Goal: Task Accomplishment & Management: Use online tool/utility

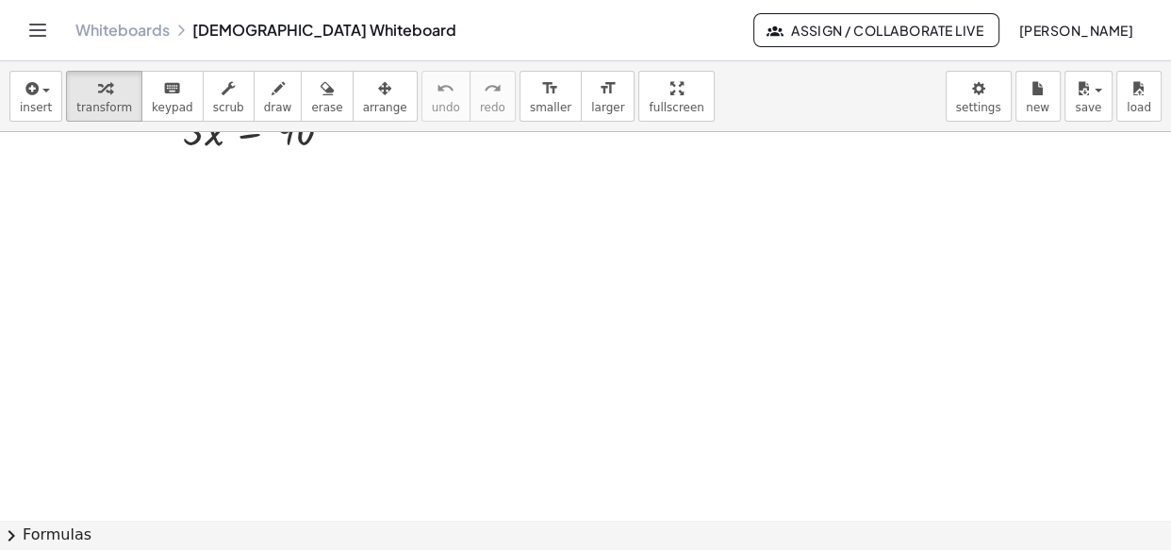
scroll to position [14559, 0]
click at [541, 98] on icon "format_size" at bounding box center [550, 88] width 18 height 23
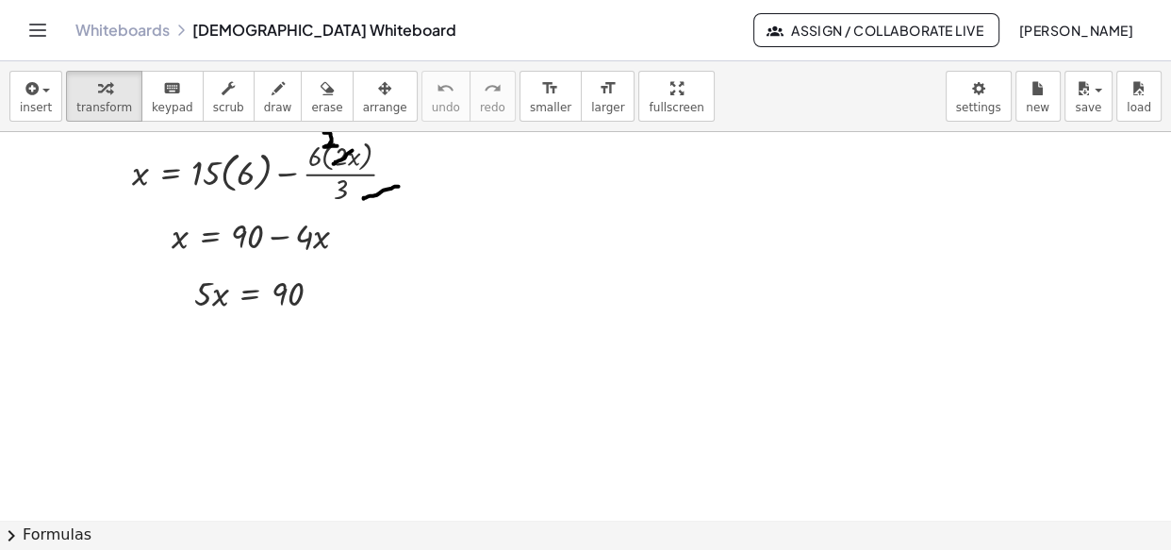
scroll to position [14383, 0]
drag, startPoint x: 193, startPoint y: 305, endPoint x: 183, endPoint y: 288, distance: 19.9
click at [183, 288] on div at bounding box center [170, 275] width 28 height 58
click at [156, 244] on div at bounding box center [169, 271] width 28 height 58
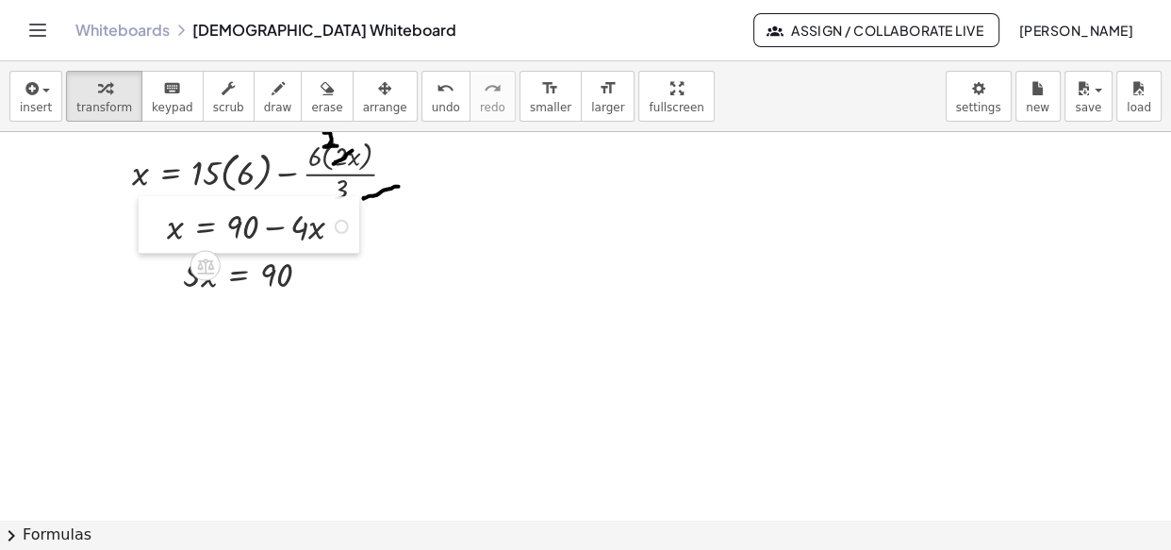
drag, startPoint x: 160, startPoint y: 225, endPoint x: 156, endPoint y: 216, distance: 10.5
click at [156, 216] on div at bounding box center [153, 225] width 28 height 58
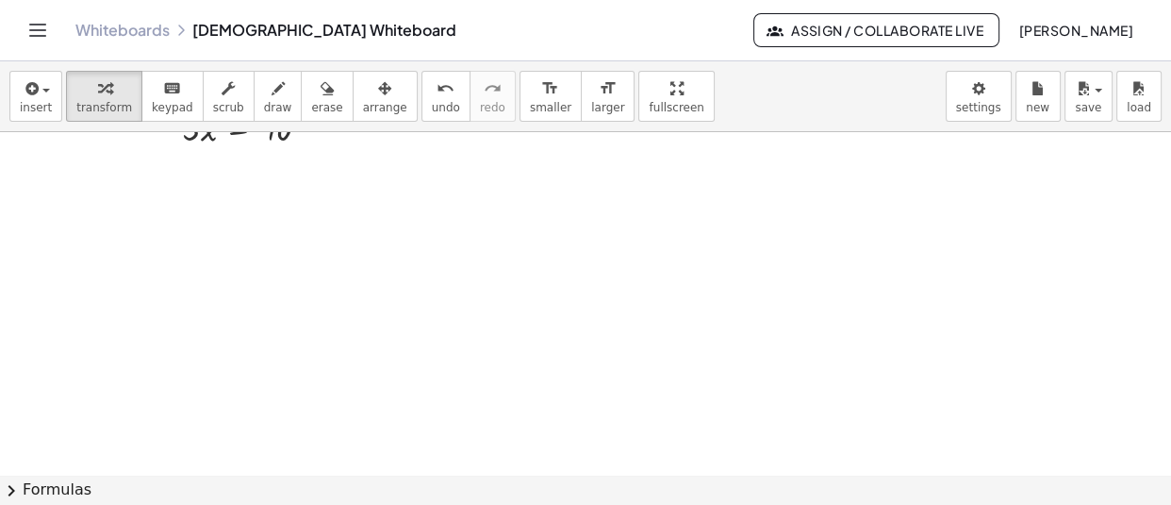
scroll to position [14539, 0]
drag, startPoint x: 423, startPoint y: 391, endPoint x: 207, endPoint y: 174, distance: 306.8
click at [207, 174] on div at bounding box center [205, 157] width 28 height 58
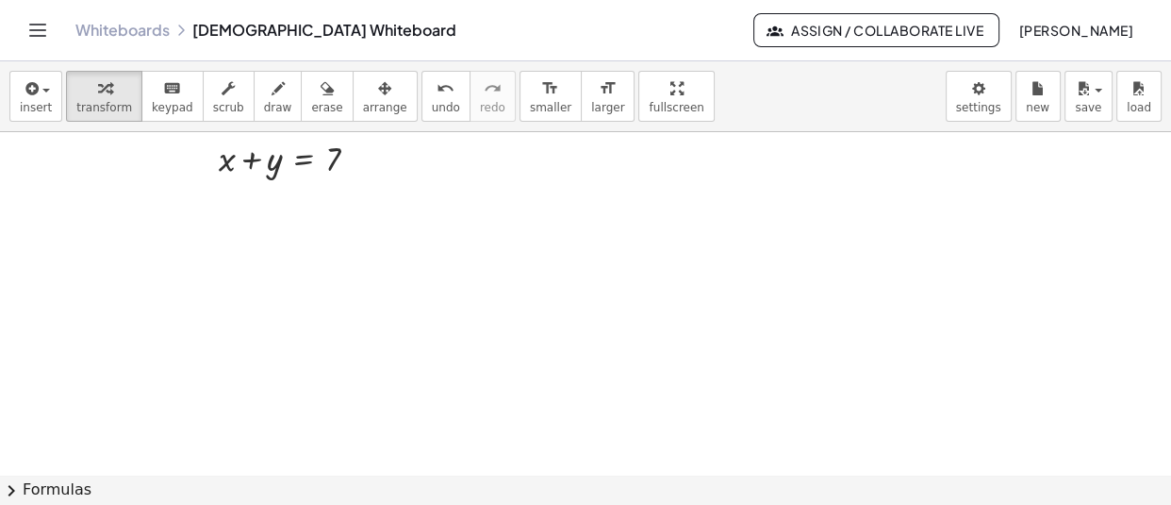
drag, startPoint x: 597, startPoint y: 392, endPoint x: 194, endPoint y: 208, distance: 442.7
click at [194, 208] on div at bounding box center [202, 205] width 28 height 58
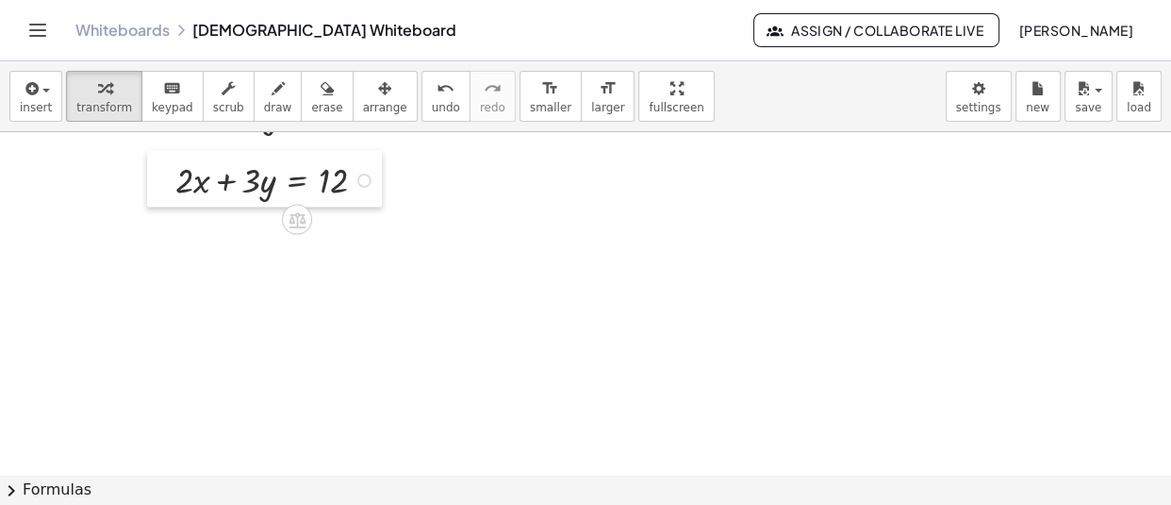
drag, startPoint x: 522, startPoint y: 337, endPoint x: 174, endPoint y: 171, distance: 386.4
click at [174, 171] on div at bounding box center [161, 179] width 28 height 58
drag, startPoint x: 584, startPoint y: 416, endPoint x: 173, endPoint y: 225, distance: 453.2
click at [173, 225] on div at bounding box center [159, 229] width 28 height 58
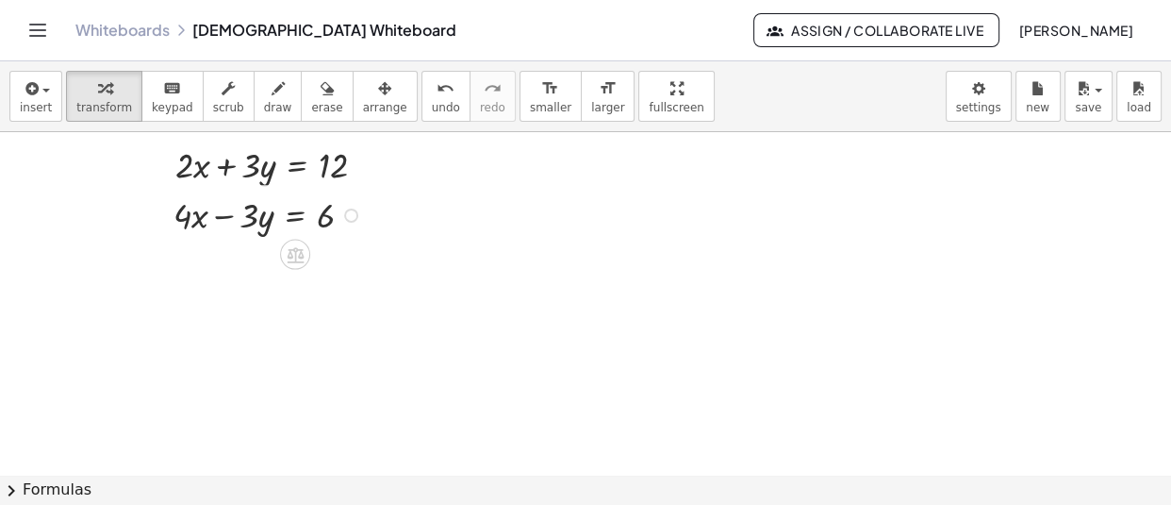
scroll to position [14647, 0]
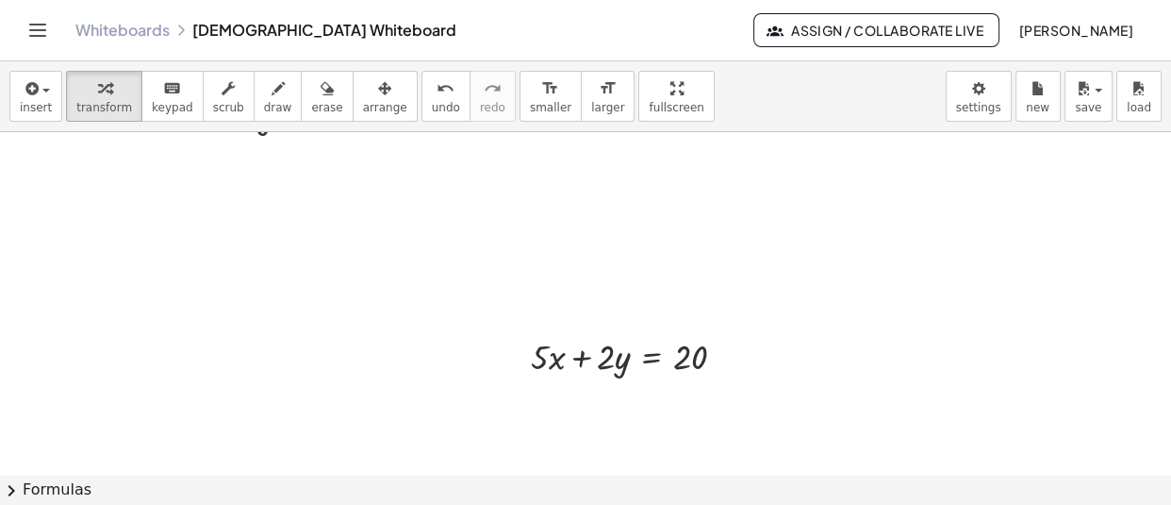
scroll to position [14749, 0]
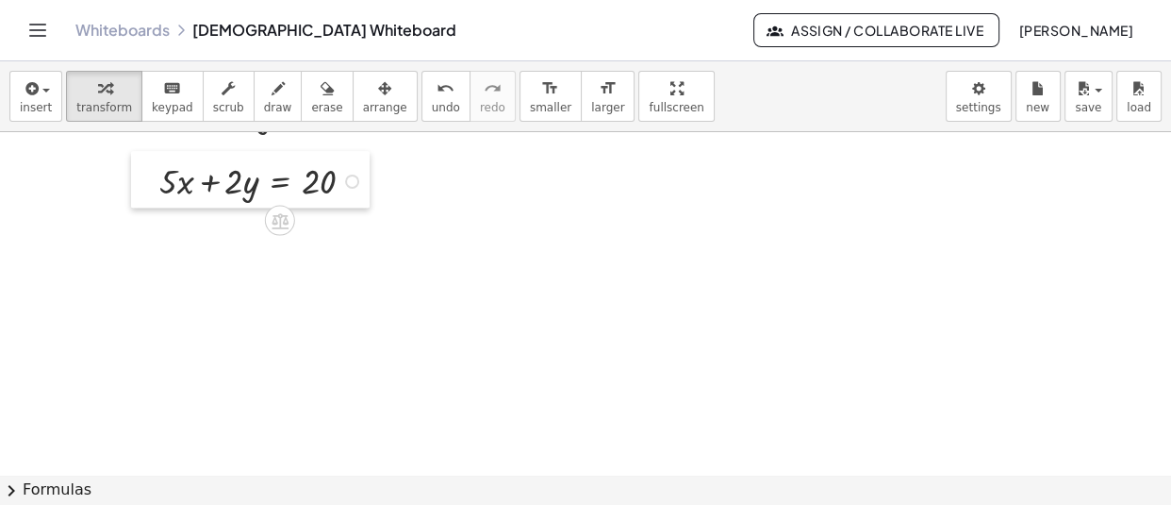
drag, startPoint x: 527, startPoint y: 363, endPoint x: 156, endPoint y: 189, distance: 410.5
click at [156, 189] on div at bounding box center [145, 180] width 28 height 58
drag, startPoint x: 251, startPoint y: 345, endPoint x: 143, endPoint y: 249, distance: 144.3
click at [143, 249] on div at bounding box center [151, 232] width 28 height 58
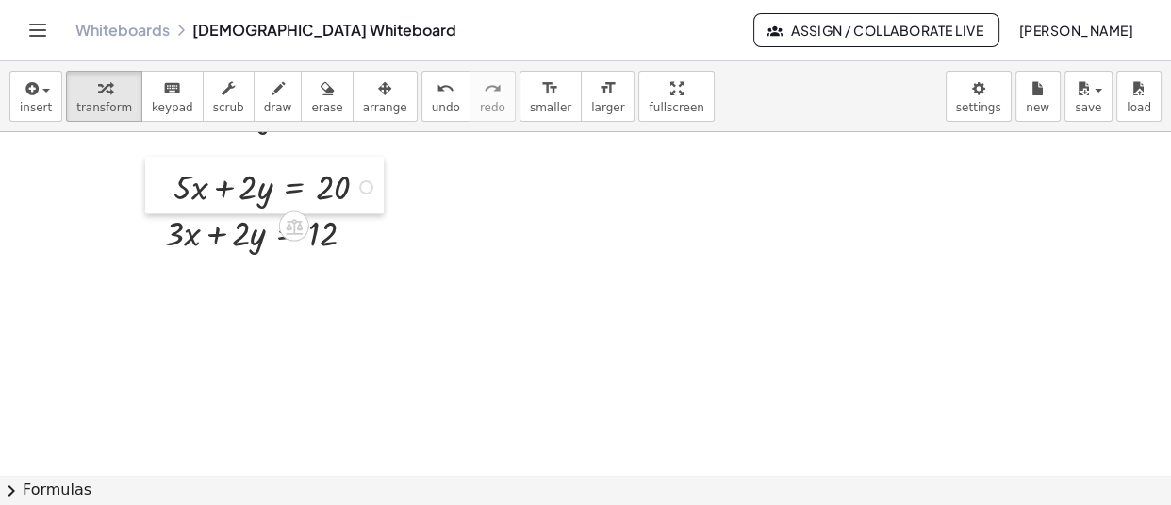
drag, startPoint x: 145, startPoint y: 192, endPoint x: 159, endPoint y: 198, distance: 15.2
click at [159, 198] on div at bounding box center [159, 186] width 28 height 58
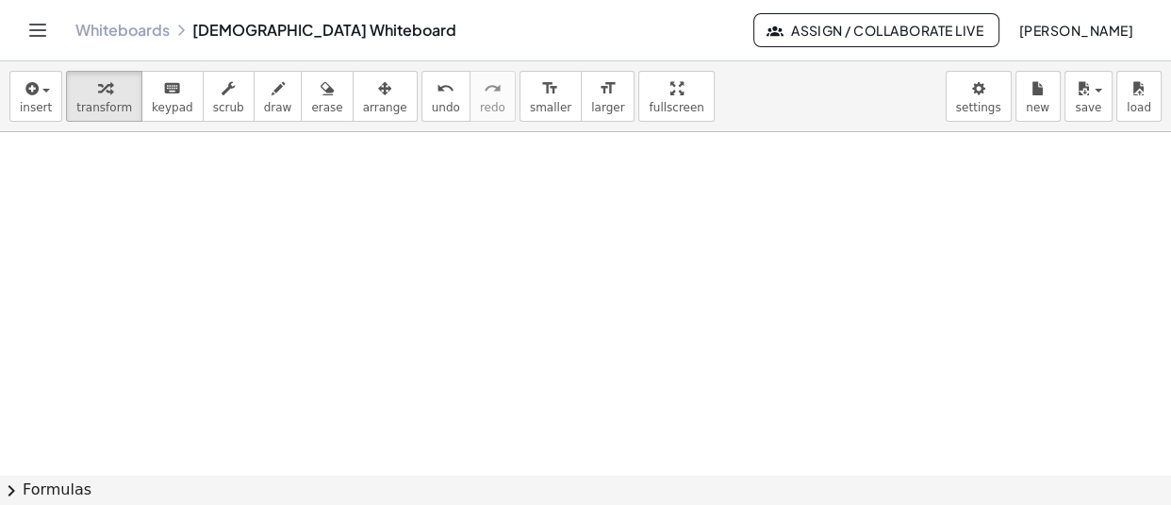
scroll to position [14875, 0]
drag, startPoint x: 435, startPoint y: 311, endPoint x: 216, endPoint y: 178, distance: 256.0
click at [216, 178] on div at bounding box center [208, 170] width 28 height 58
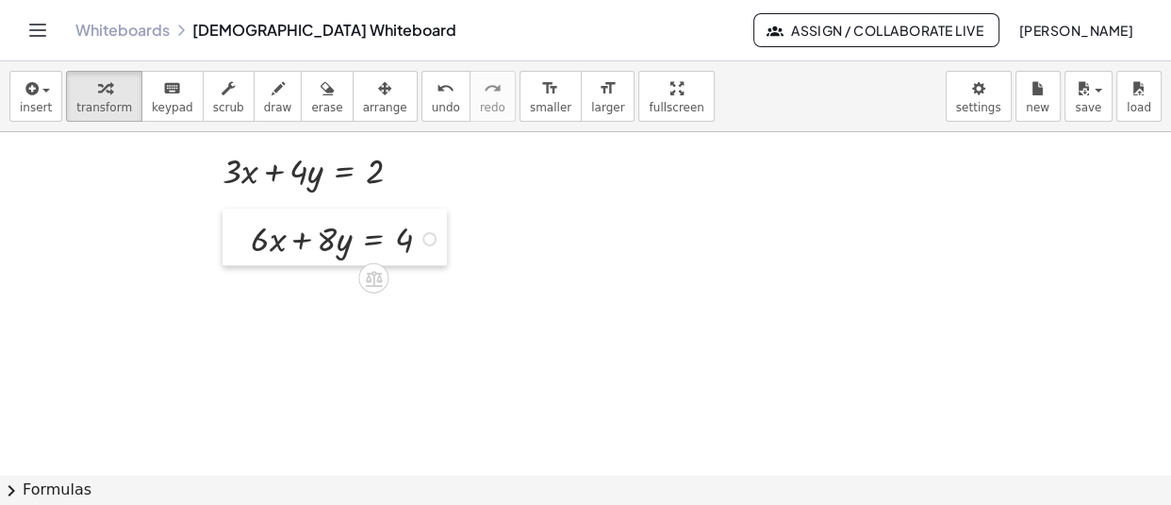
drag, startPoint x: 518, startPoint y: 348, endPoint x: 237, endPoint y: 232, distance: 304.1
click at [237, 232] on div at bounding box center [237, 237] width 28 height 58
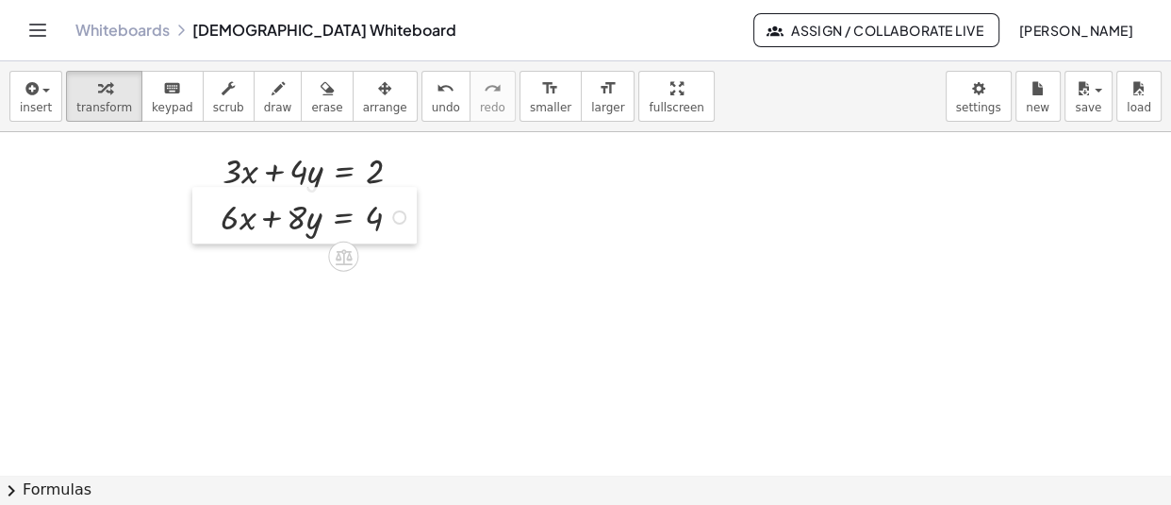
drag, startPoint x: 237, startPoint y: 232, endPoint x: 207, endPoint y: 210, distance: 36.4
click at [207, 210] on div at bounding box center [206, 216] width 28 height 58
click at [272, 100] on button "draw" at bounding box center [278, 96] width 49 height 51
click at [0, 0] on div at bounding box center [0, 0] width 0 height 0
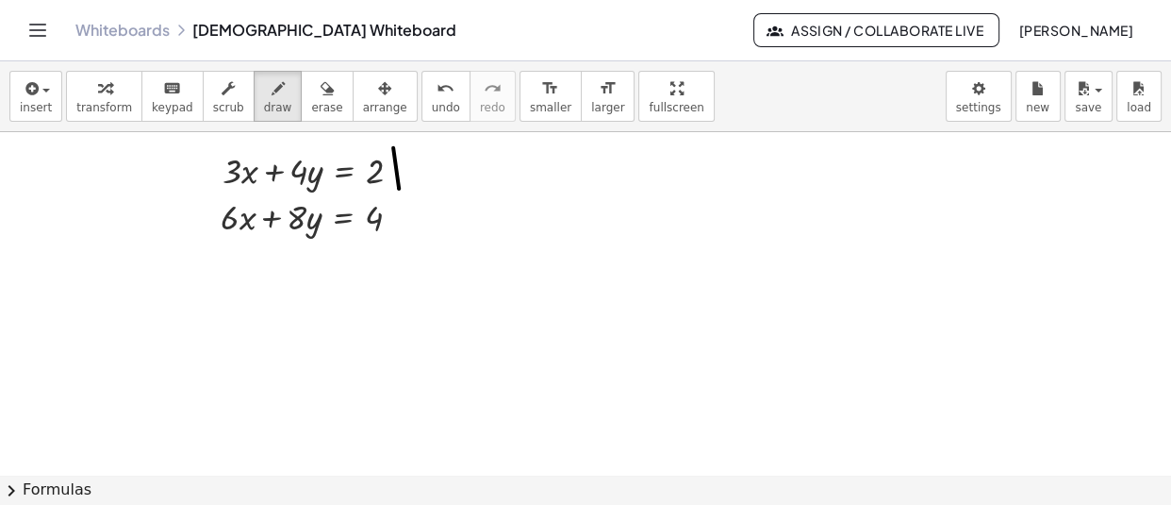
drag, startPoint x: 392, startPoint y: 155, endPoint x: 401, endPoint y: 187, distance: 33.2
drag, startPoint x: 222, startPoint y: 153, endPoint x: 217, endPoint y: 184, distance: 31.5
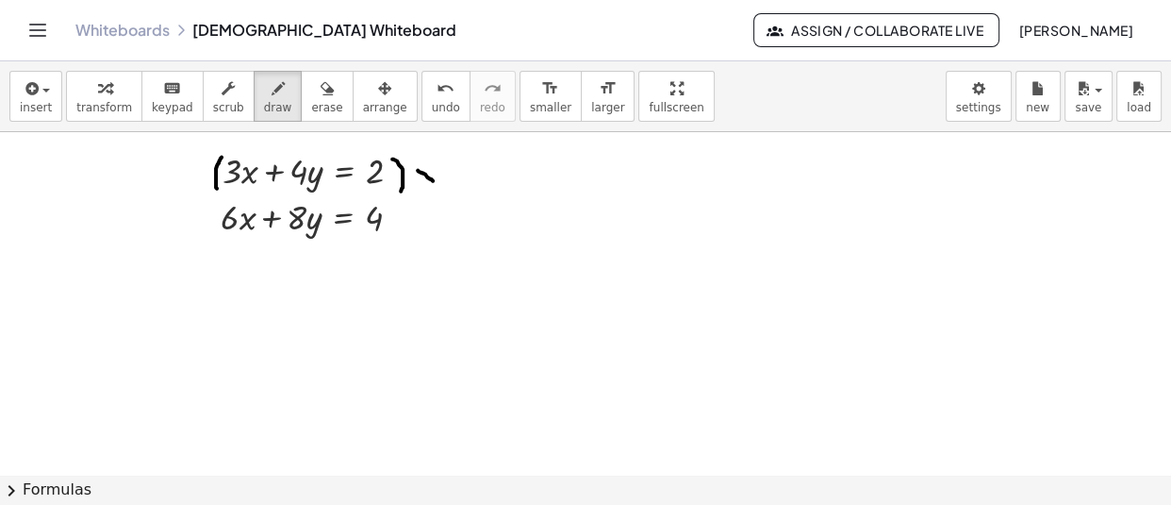
drag, startPoint x: 418, startPoint y: 166, endPoint x: 433, endPoint y: 176, distance: 18.3
drag, startPoint x: 429, startPoint y: 163, endPoint x: 423, endPoint y: 179, distance: 17.3
drag, startPoint x: 442, startPoint y: 160, endPoint x: 467, endPoint y: 179, distance: 30.9
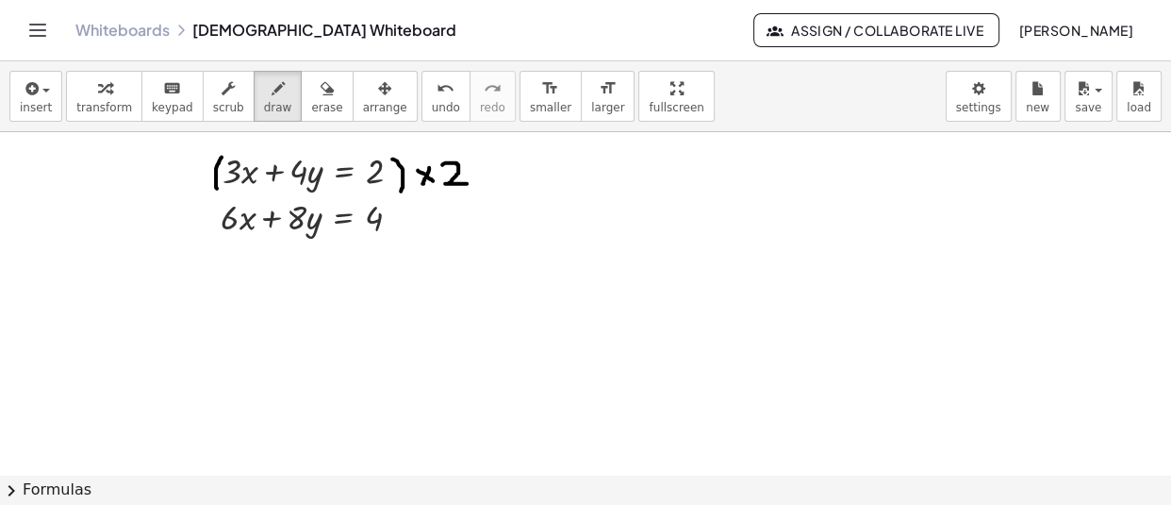
click at [92, 108] on span "transform" at bounding box center [104, 107] width 56 height 13
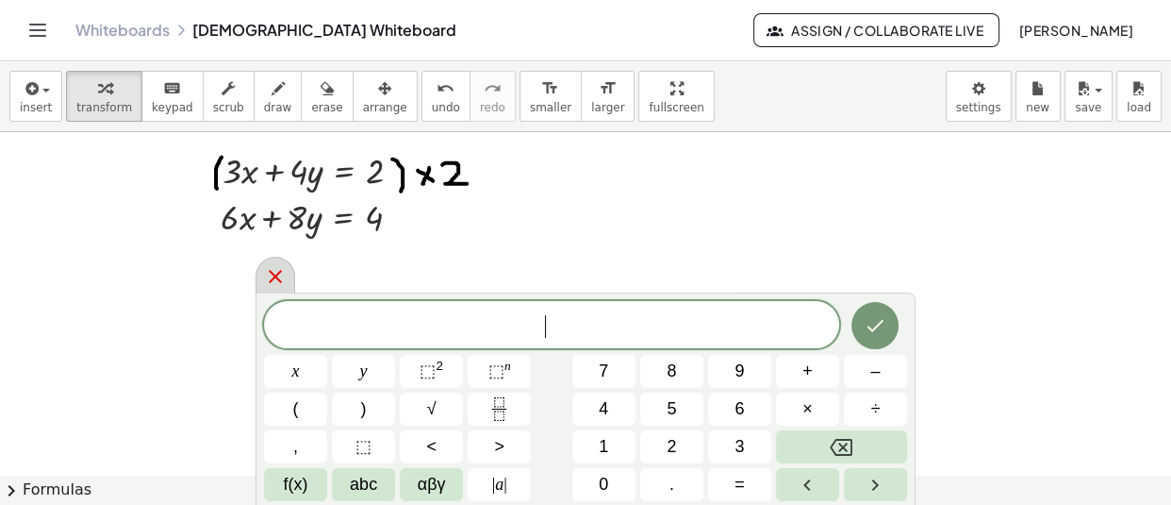
click at [274, 277] on icon at bounding box center [275, 276] width 13 height 13
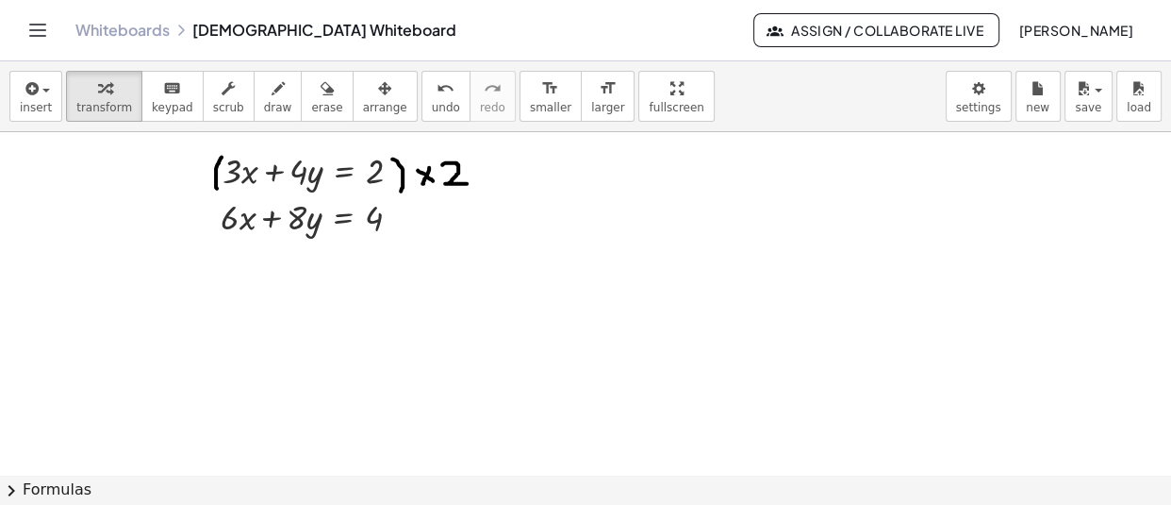
drag, startPoint x: 427, startPoint y: 406, endPoint x: 216, endPoint y: 297, distance: 237.5
click at [216, 297] on div at bounding box center [213, 286] width 28 height 58
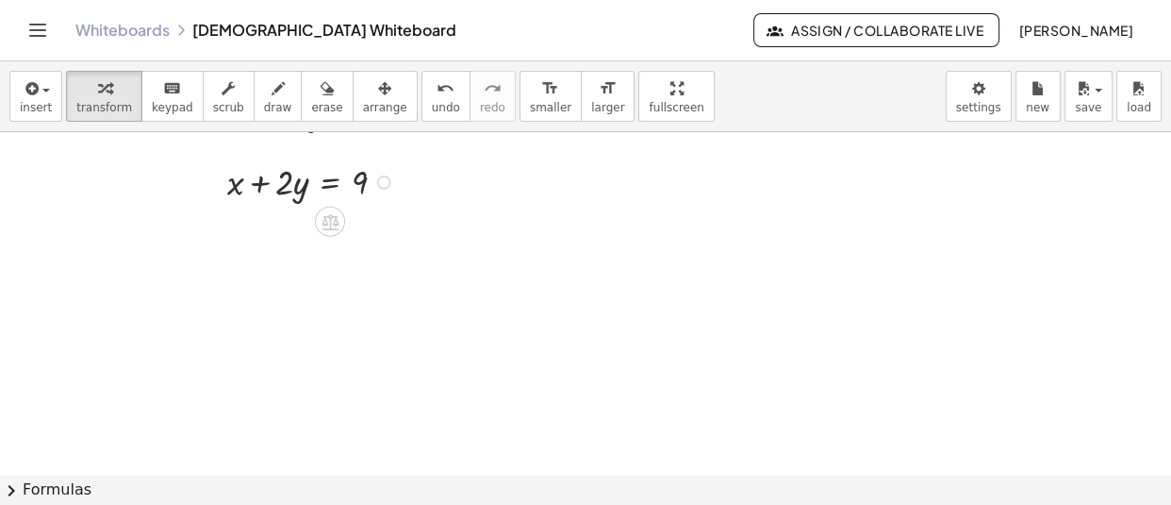
scroll to position [14996, 0]
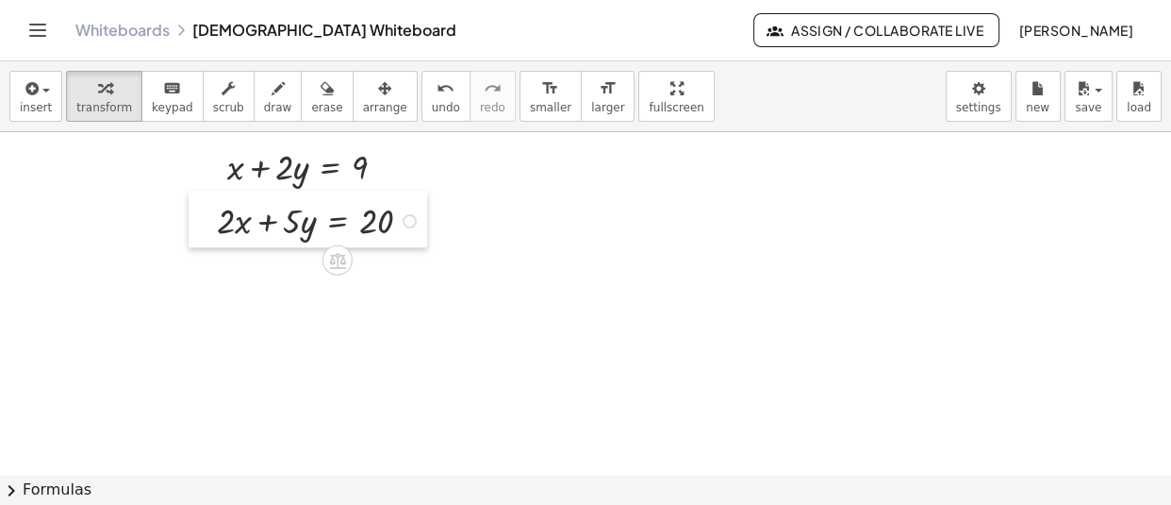
drag, startPoint x: 604, startPoint y: 432, endPoint x: 207, endPoint y: 227, distance: 445.9
click at [207, 227] on div at bounding box center [203, 220] width 28 height 58
drag, startPoint x: 238, startPoint y: 241, endPoint x: 250, endPoint y: 241, distance: 12.3
click at [250, 241] on div "+ · 2 · x + · 5 · y = 20" at bounding box center [308, 220] width 239 height 58
click at [272, 94] on icon "button" at bounding box center [278, 88] width 13 height 23
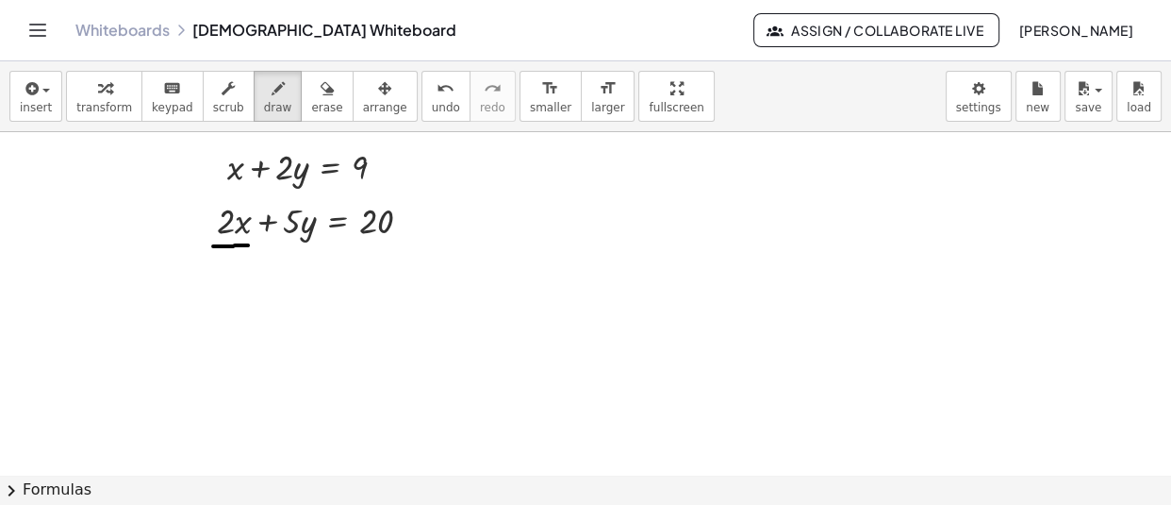
drag, startPoint x: 213, startPoint y: 241, endPoint x: 249, endPoint y: 241, distance: 35.9
drag, startPoint x: 225, startPoint y: 142, endPoint x: 225, endPoint y: 190, distance: 47.2
drag, startPoint x: 370, startPoint y: 141, endPoint x: 382, endPoint y: 178, distance: 38.8
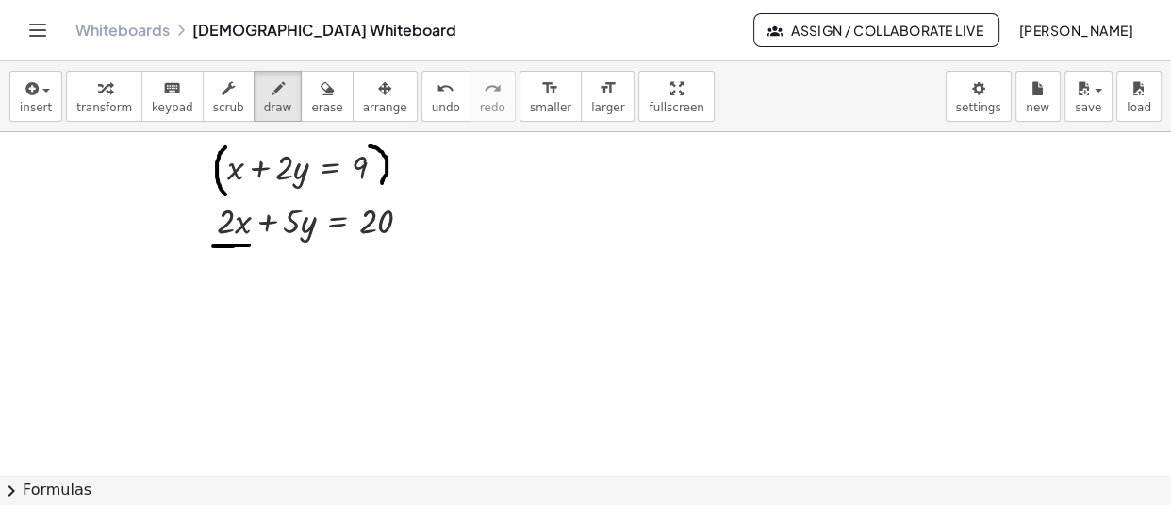
drag, startPoint x: 189, startPoint y: 163, endPoint x: 208, endPoint y: 180, distance: 26.1
click at [100, 93] on icon "button" at bounding box center [104, 88] width 13 height 23
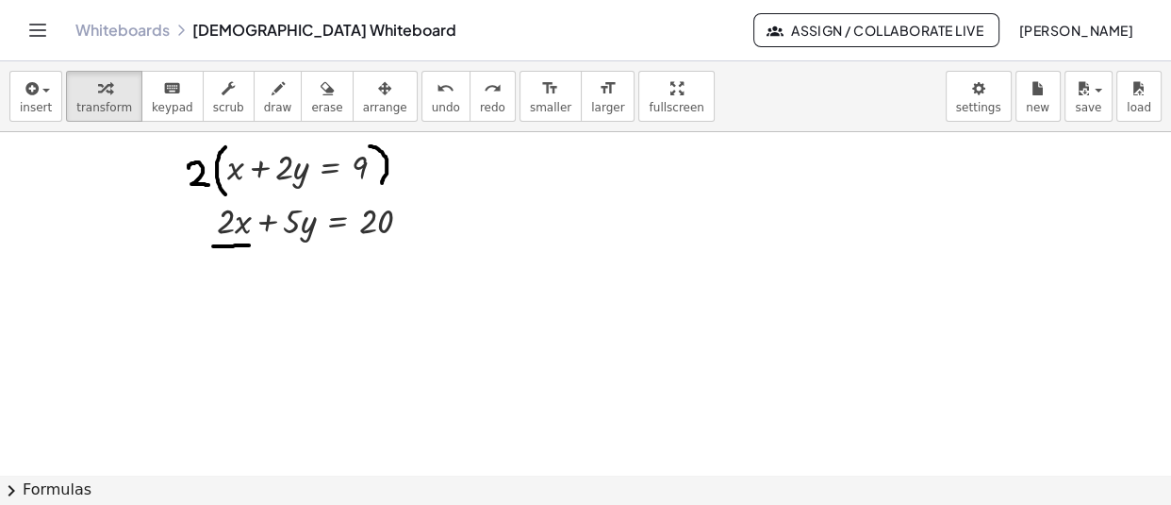
click at [469, 364] on div at bounding box center [472, 364] width 14 height 14
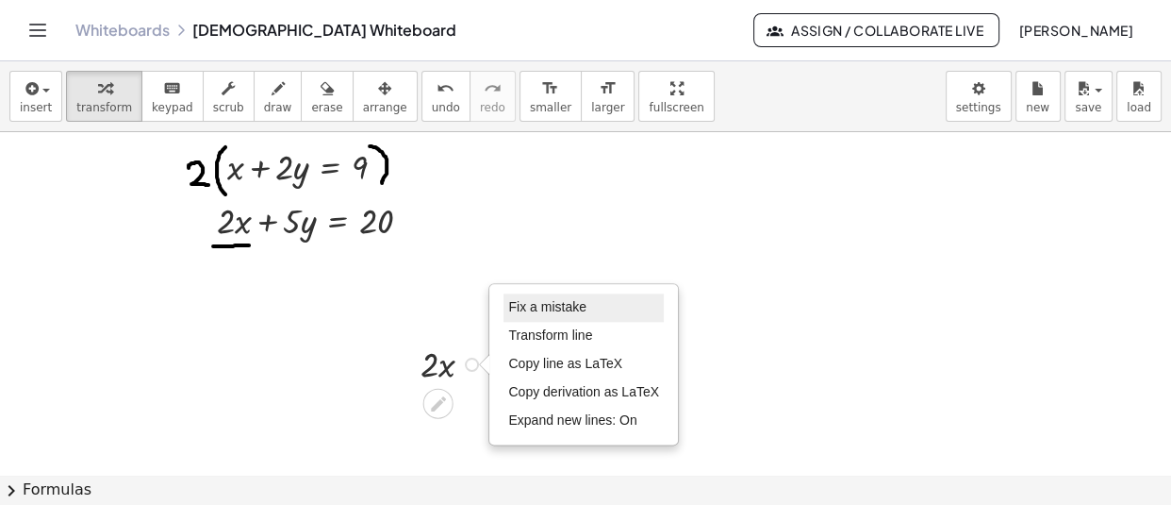
click at [551, 299] on span "Fix a mistake" at bounding box center [546, 306] width 77 height 15
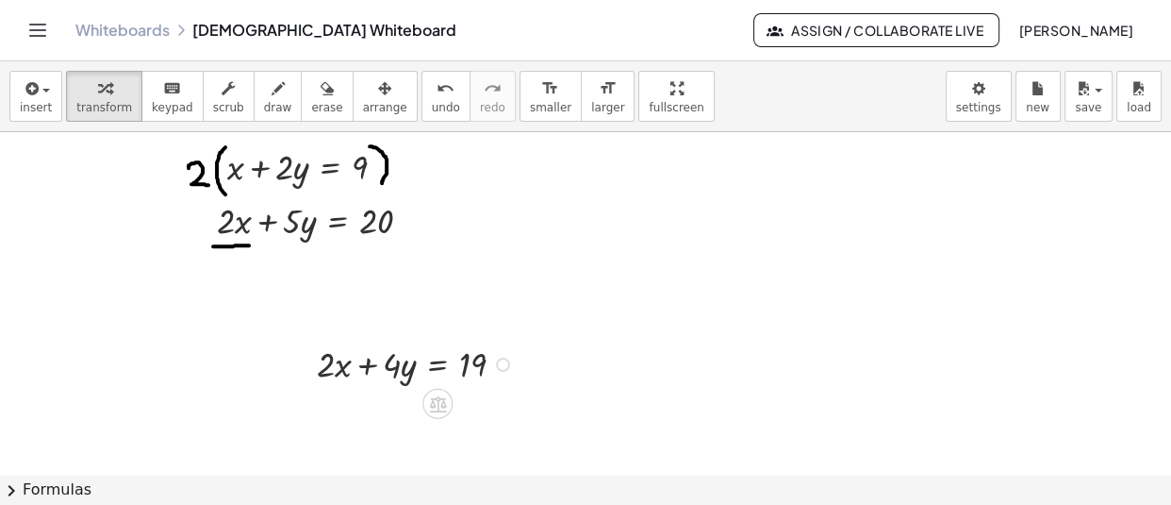
click at [501, 364] on div "Fix a mistake Transform line Copy line as LaTeX Copy derivation as LaTeX Expand…" at bounding box center [503, 364] width 14 height 14
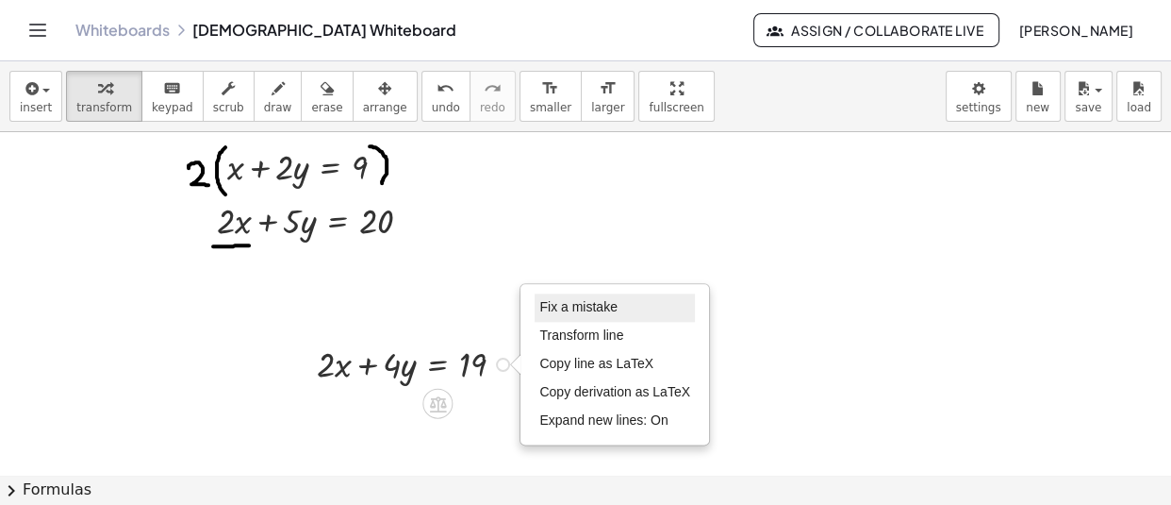
click at [577, 307] on span "Fix a mistake" at bounding box center [577, 306] width 77 height 15
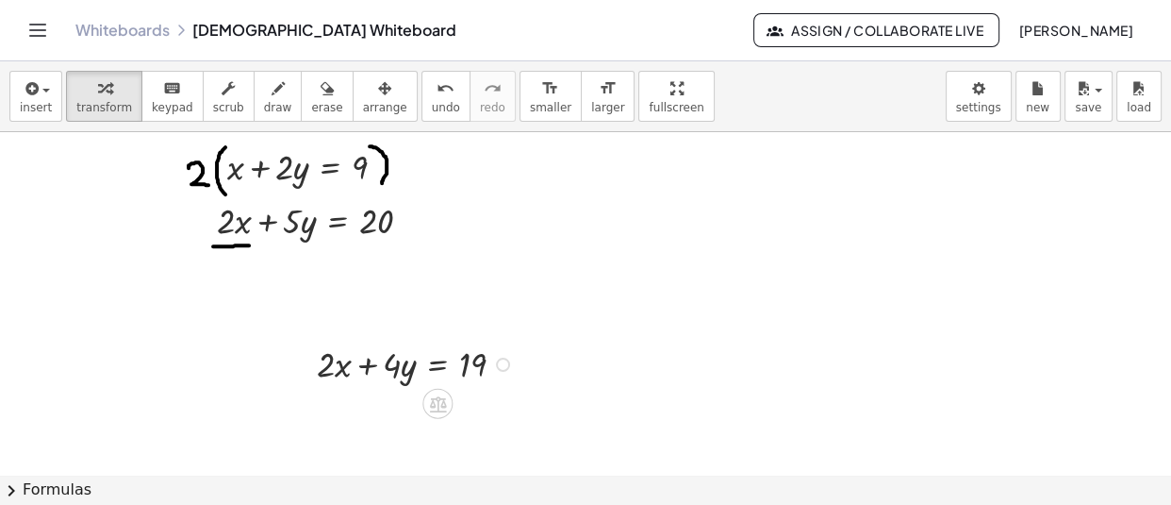
click at [500, 366] on div "Fix a mistake Transform line Copy line as LaTeX Copy derivation as LaTeX Expand…" at bounding box center [503, 364] width 14 height 14
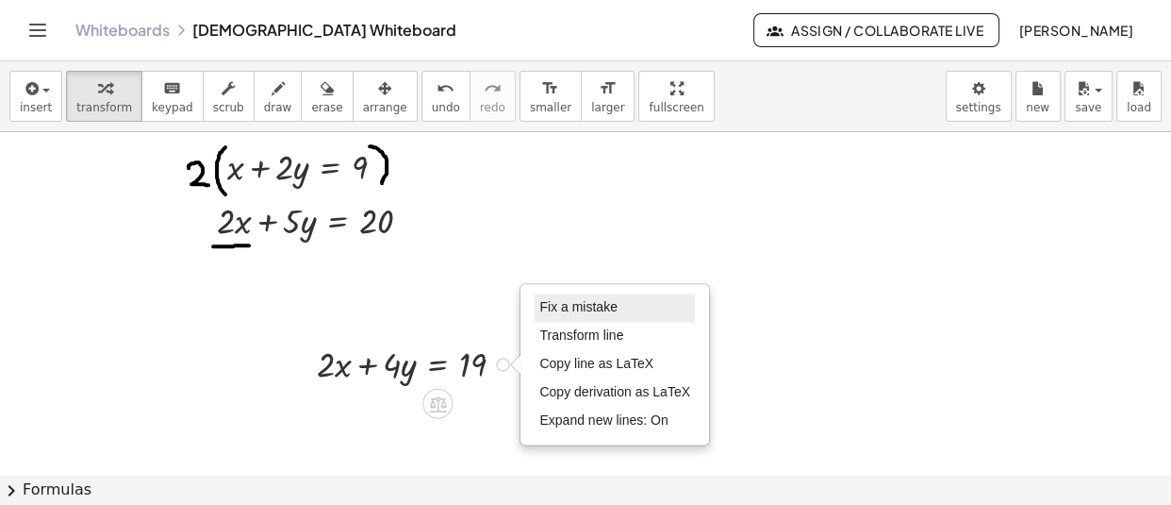
click at [574, 308] on span "Fix a mistake" at bounding box center [577, 306] width 77 height 15
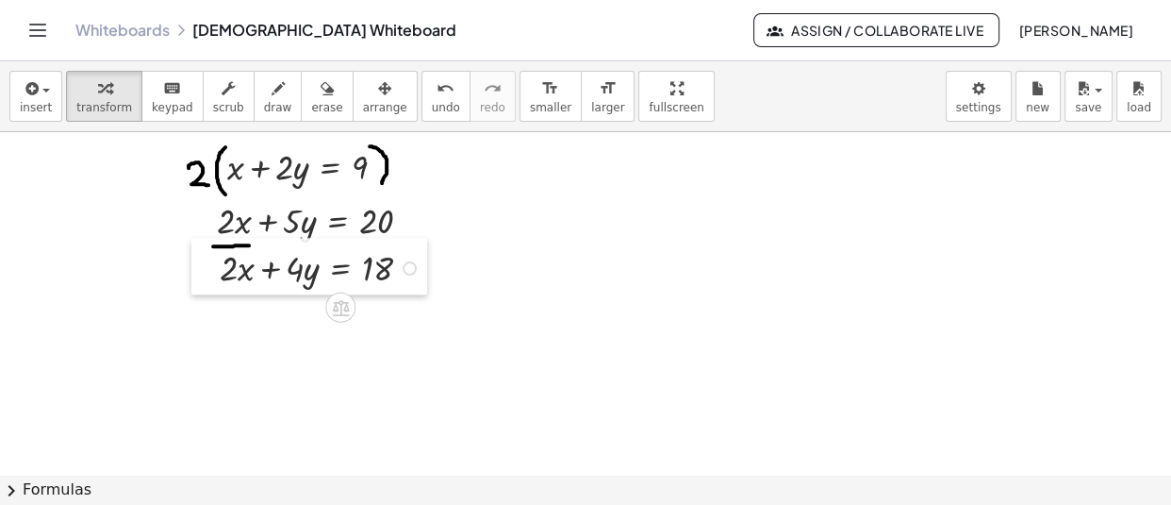
drag, startPoint x: 313, startPoint y: 366, endPoint x: 216, endPoint y: 270, distance: 136.7
click at [216, 270] on div at bounding box center [205, 267] width 28 height 58
click at [264, 98] on button "draw" at bounding box center [278, 96] width 49 height 51
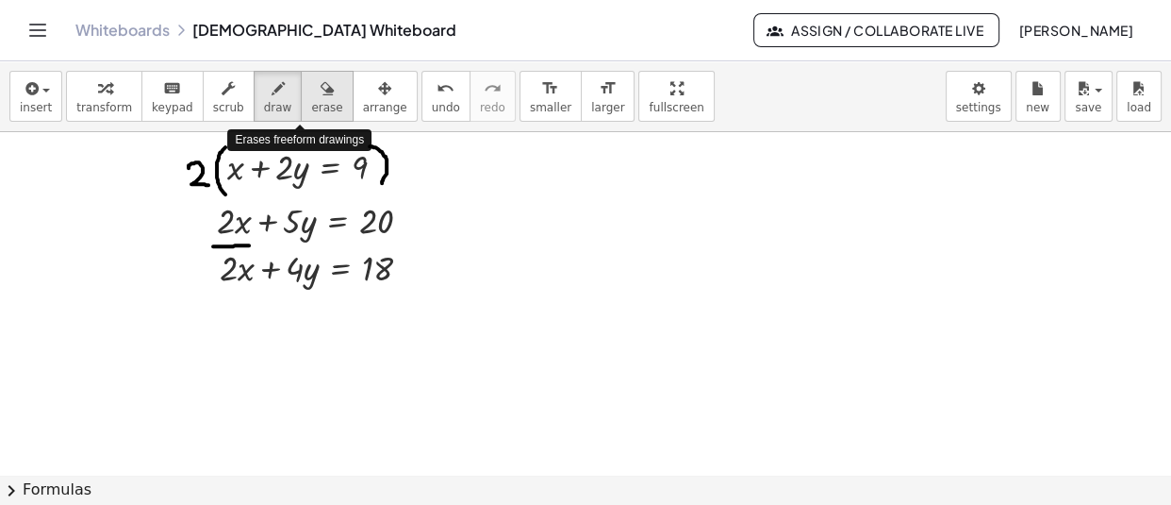
click at [311, 90] on div "button" at bounding box center [326, 87] width 31 height 23
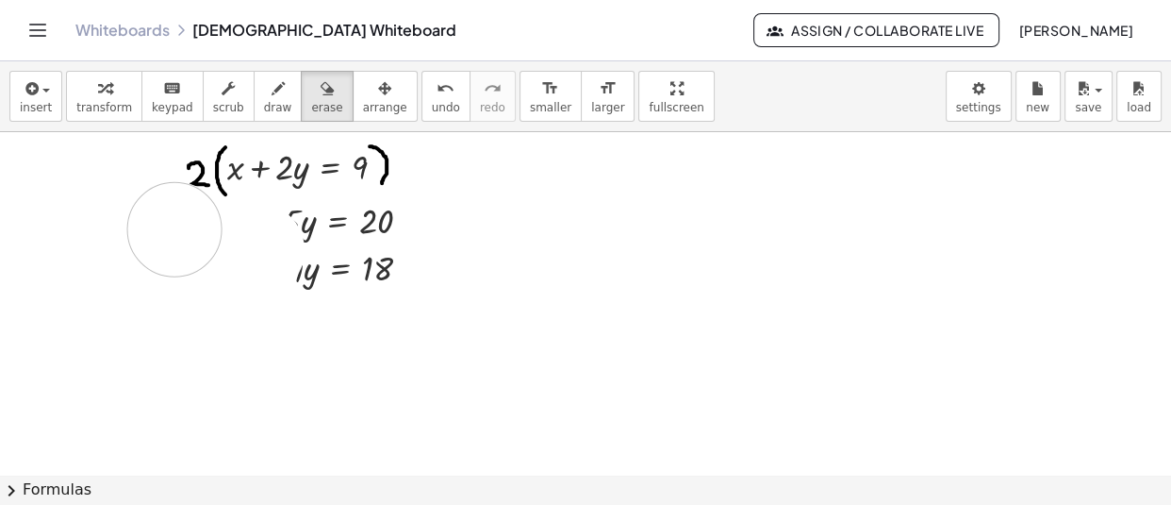
drag, startPoint x: 257, startPoint y: 245, endPoint x: 173, endPoint y: 224, distance: 87.6
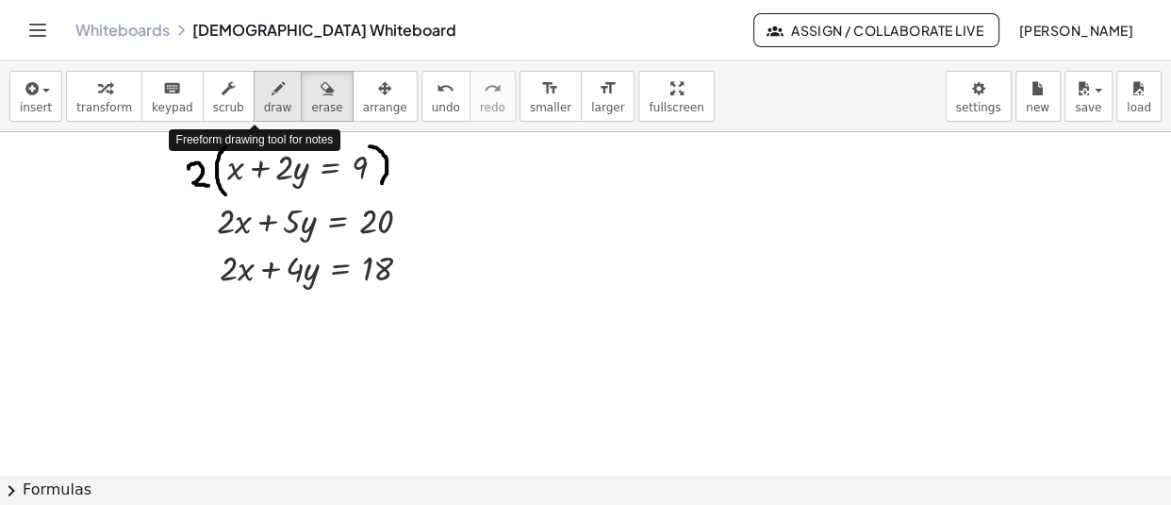
click at [264, 104] on span "draw" at bounding box center [278, 107] width 28 height 13
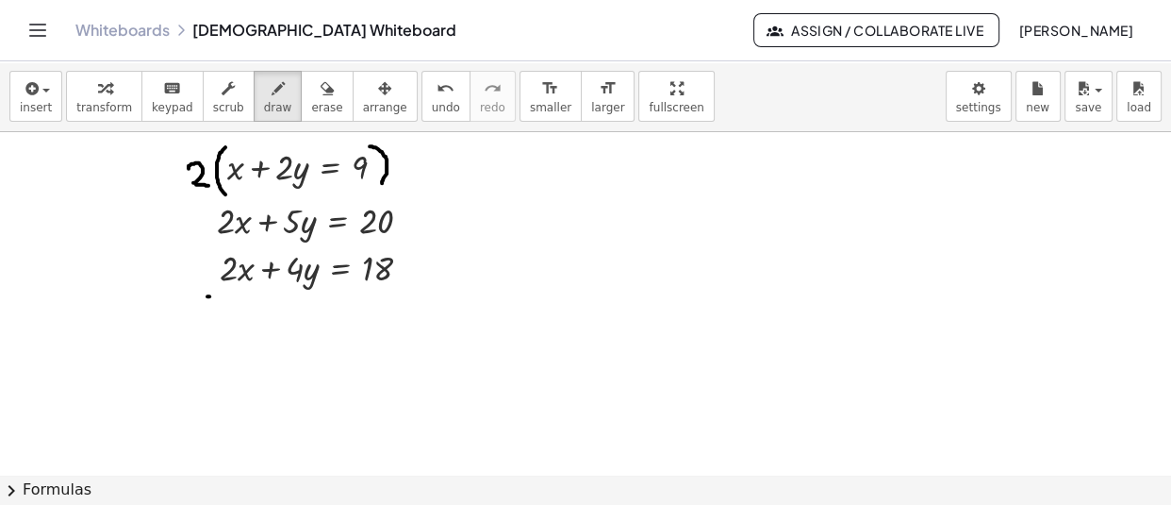
drag, startPoint x: 269, startPoint y: 292, endPoint x: 280, endPoint y: 291, distance: 11.4
drag, startPoint x: 189, startPoint y: 306, endPoint x: 266, endPoint y: 302, distance: 77.4
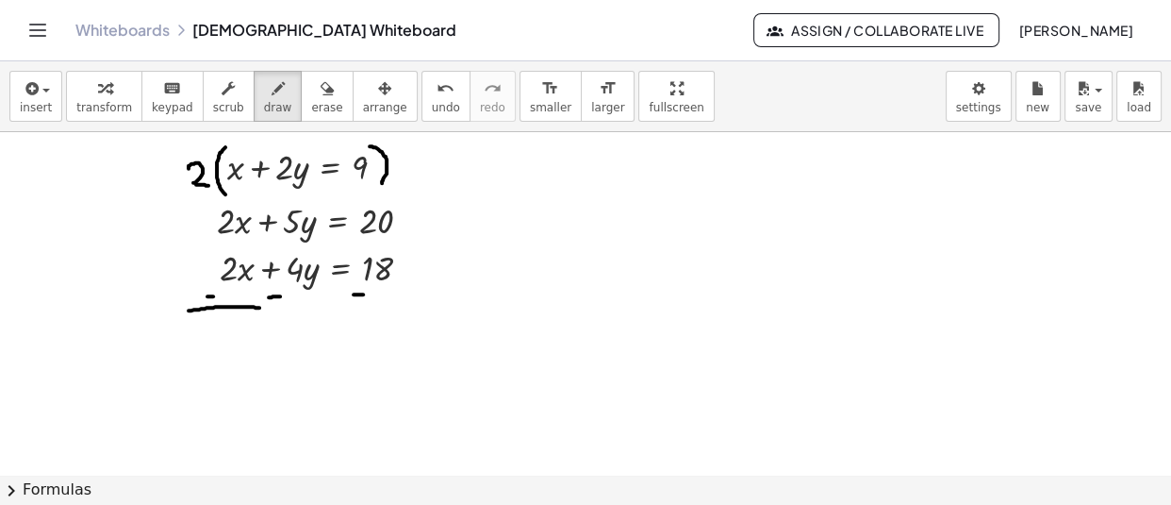
drag, startPoint x: 202, startPoint y: 312, endPoint x: 416, endPoint y: 311, distance: 214.1
drag, startPoint x: 304, startPoint y: 332, endPoint x: 306, endPoint y: 342, distance: 10.5
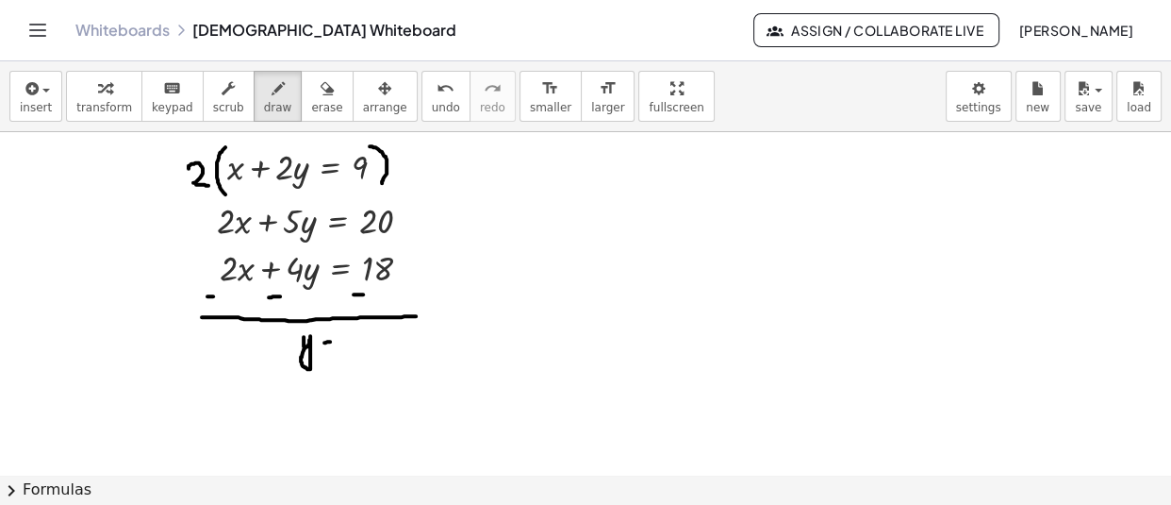
drag, startPoint x: 251, startPoint y: 204, endPoint x: 217, endPoint y: 249, distance: 56.6
drag, startPoint x: 254, startPoint y: 254, endPoint x: 216, endPoint y: 292, distance: 54.0
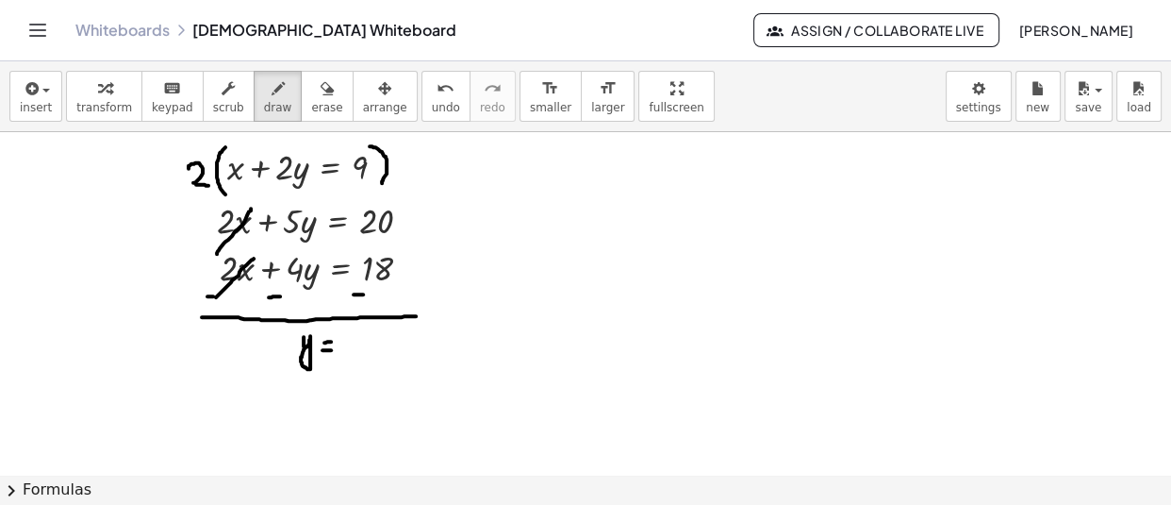
drag, startPoint x: 347, startPoint y: 329, endPoint x: 373, endPoint y: 349, distance: 32.3
drag, startPoint x: 380, startPoint y: 336, endPoint x: 414, endPoint y: 227, distance: 113.7
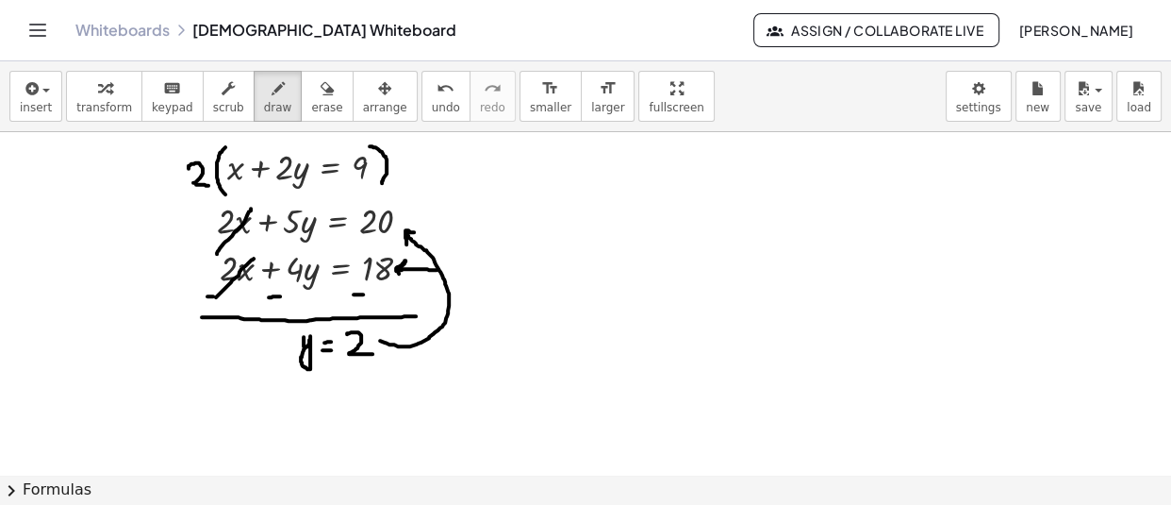
drag, startPoint x: 437, startPoint y: 265, endPoint x: 409, endPoint y: 278, distance: 30.4
drag, startPoint x: 434, startPoint y: 261, endPoint x: 412, endPoint y: 177, distance: 86.7
click at [321, 92] on icon "button" at bounding box center [327, 88] width 13 height 23
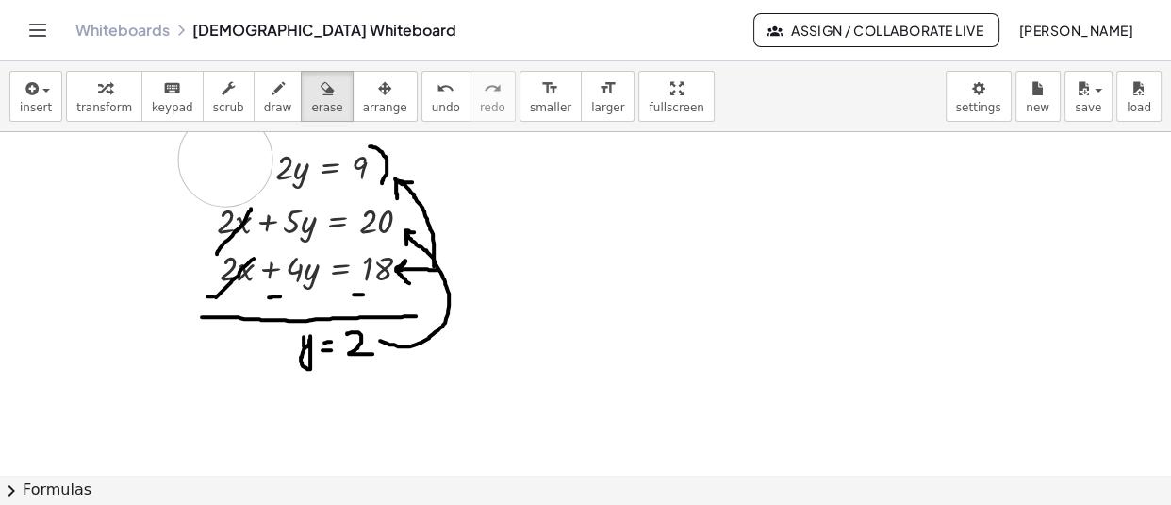
drag, startPoint x: 225, startPoint y: 155, endPoint x: 176, endPoint y: 164, distance: 49.9
click at [93, 103] on span "transform" at bounding box center [104, 107] width 56 height 13
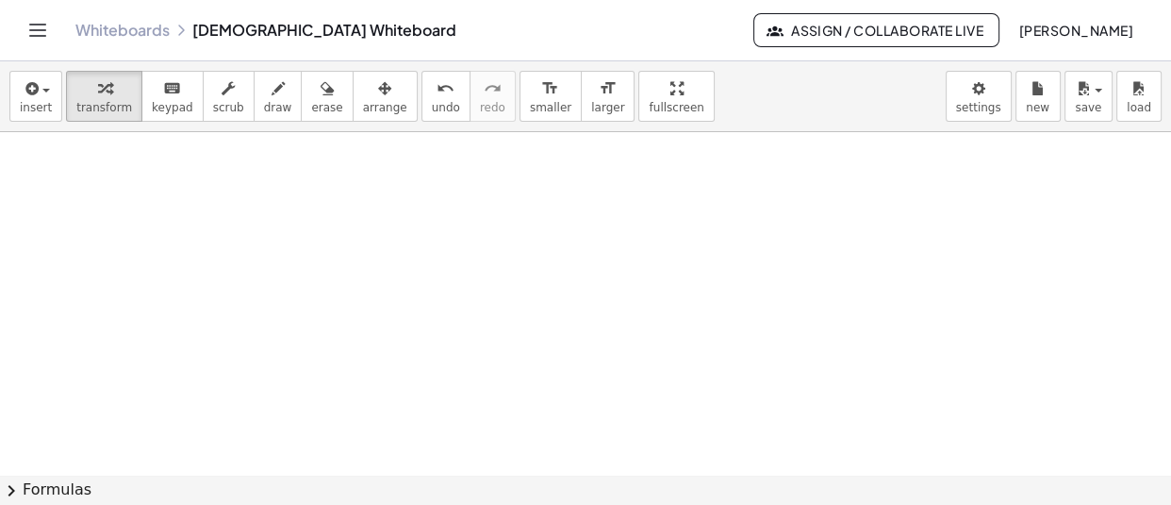
scroll to position [15241, 0]
drag, startPoint x: 361, startPoint y: 301, endPoint x: 201, endPoint y: 163, distance: 211.3
click at [201, 163] on div at bounding box center [193, 158] width 28 height 58
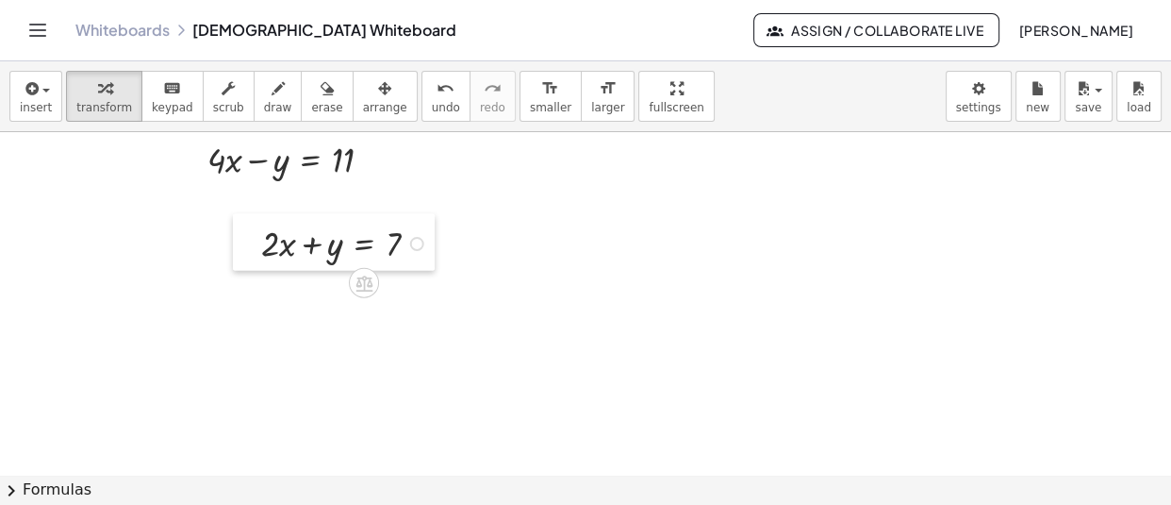
drag, startPoint x: 562, startPoint y: 377, endPoint x: 257, endPoint y: 249, distance: 331.4
click at [257, 249] on div at bounding box center [247, 242] width 28 height 58
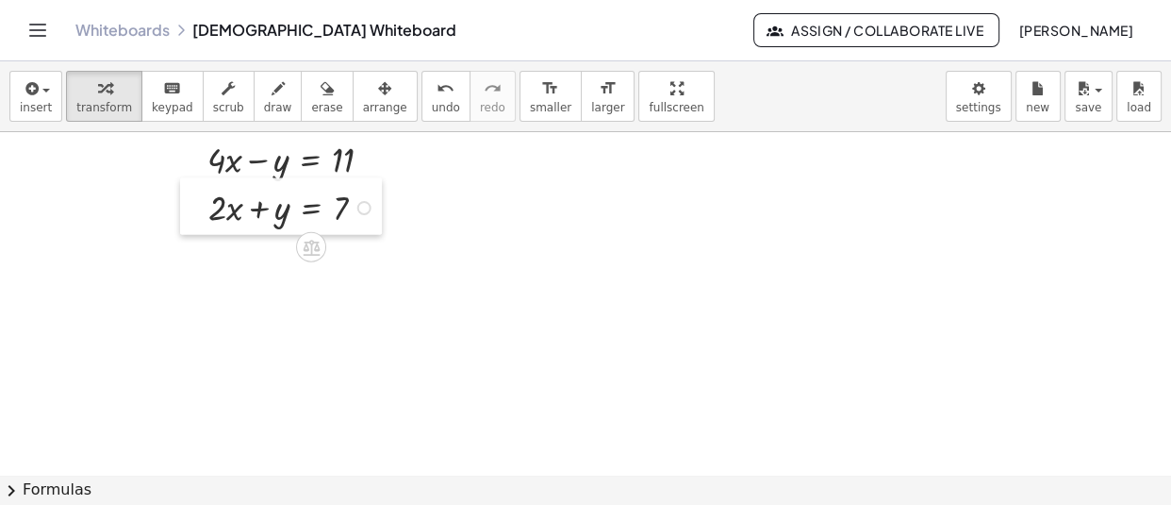
drag, startPoint x: 257, startPoint y: 249, endPoint x: 205, endPoint y: 213, distance: 63.0
click at [205, 213] on div at bounding box center [194, 206] width 28 height 58
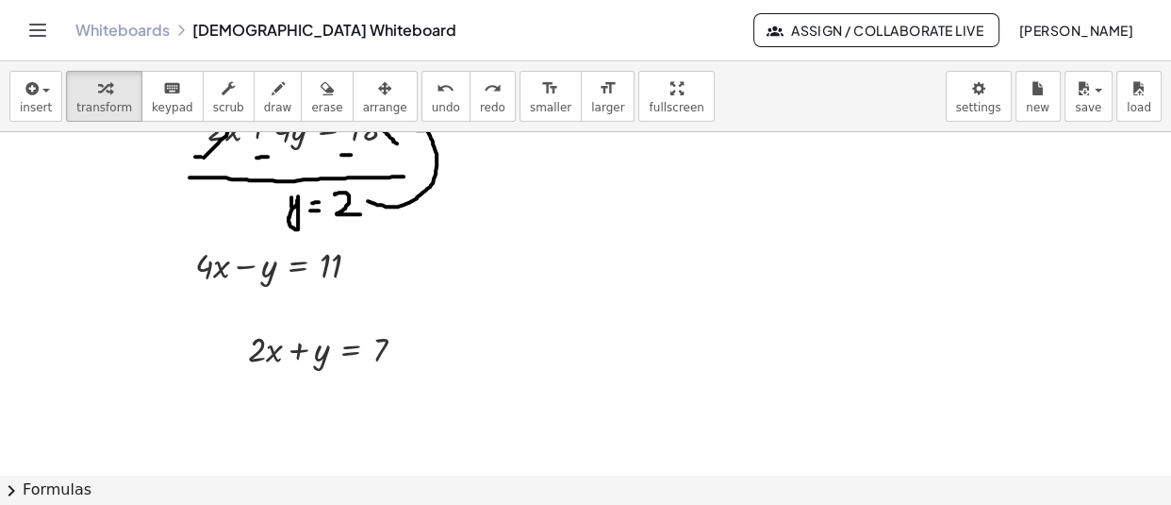
scroll to position [15262, 12]
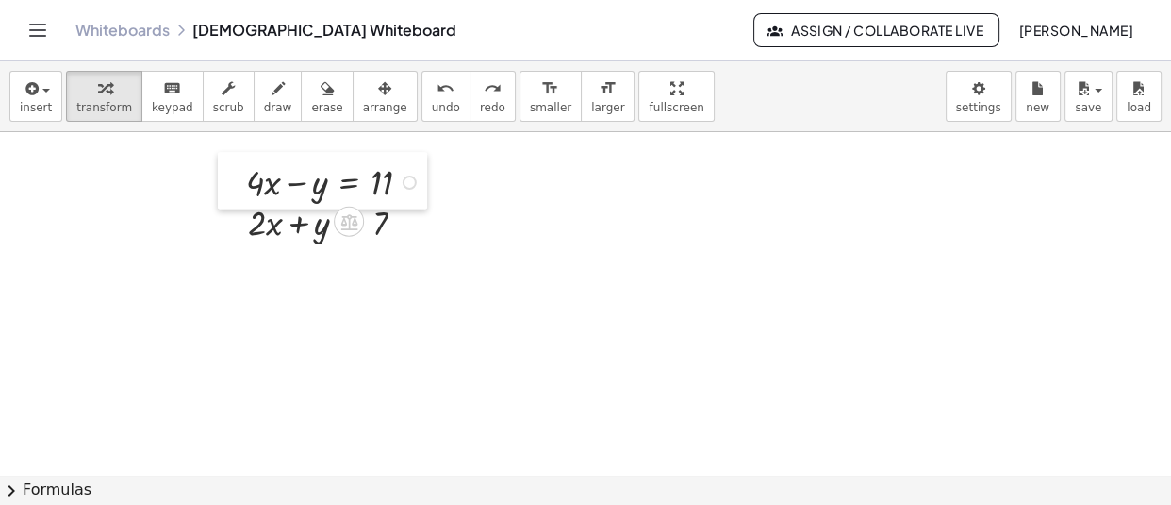
drag, startPoint x: 193, startPoint y: 145, endPoint x: 244, endPoint y: 189, distance: 66.9
click at [244, 189] on div at bounding box center [232, 181] width 28 height 58
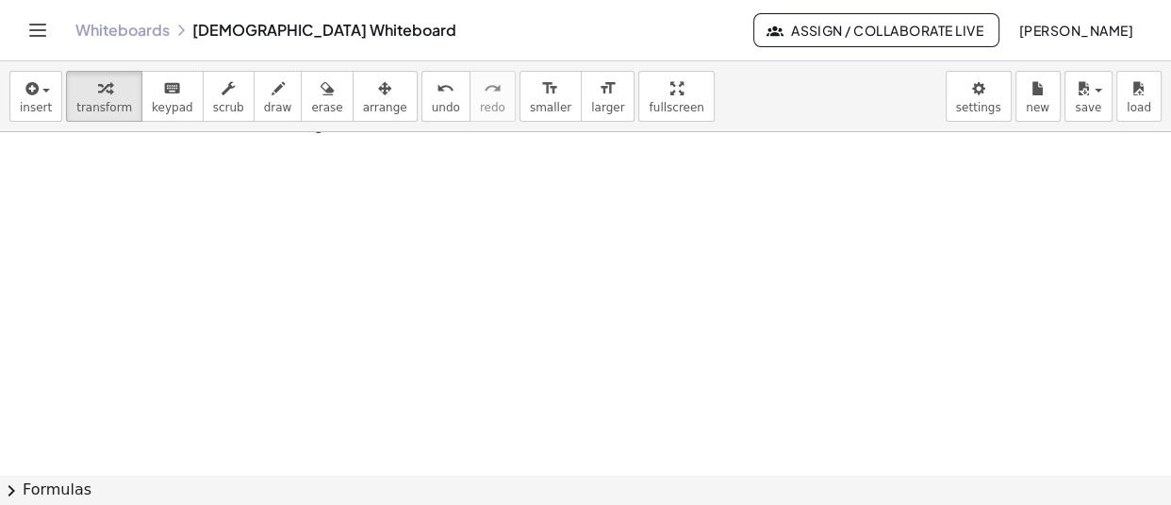
scroll to position [15383, 12]
drag, startPoint x: 490, startPoint y: 304, endPoint x: 223, endPoint y: 181, distance: 294.6
click at [223, 181] on div at bounding box center [218, 172] width 28 height 58
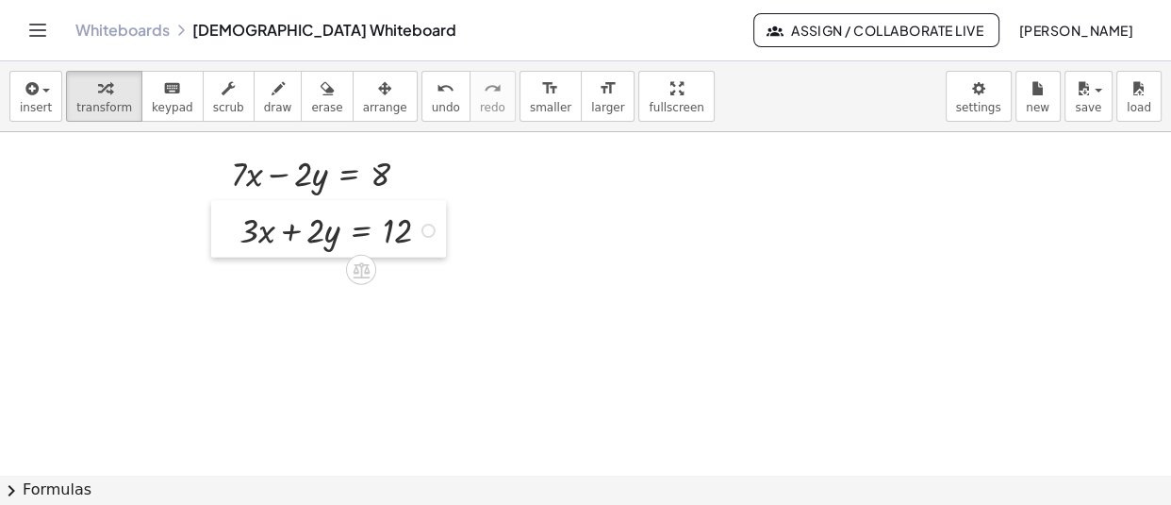
drag, startPoint x: 464, startPoint y: 422, endPoint x: 218, endPoint y: 237, distance: 307.8
click at [218, 237] on div at bounding box center [225, 229] width 28 height 58
drag, startPoint x: 218, startPoint y: 237, endPoint x: 207, endPoint y: 231, distance: 12.7
click at [207, 231] on div at bounding box center [214, 223] width 28 height 58
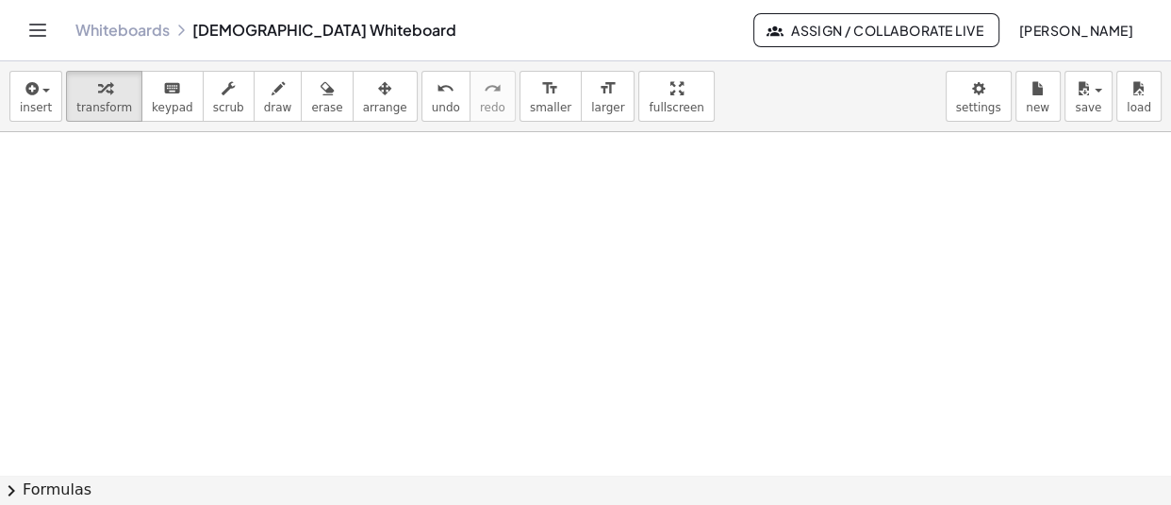
scroll to position [15498, 12]
drag, startPoint x: 531, startPoint y: 378, endPoint x: 256, endPoint y: 189, distance: 334.3
click at [256, 189] on div at bounding box center [249, 190] width 28 height 58
drag, startPoint x: 256, startPoint y: 189, endPoint x: 214, endPoint y: 170, distance: 45.6
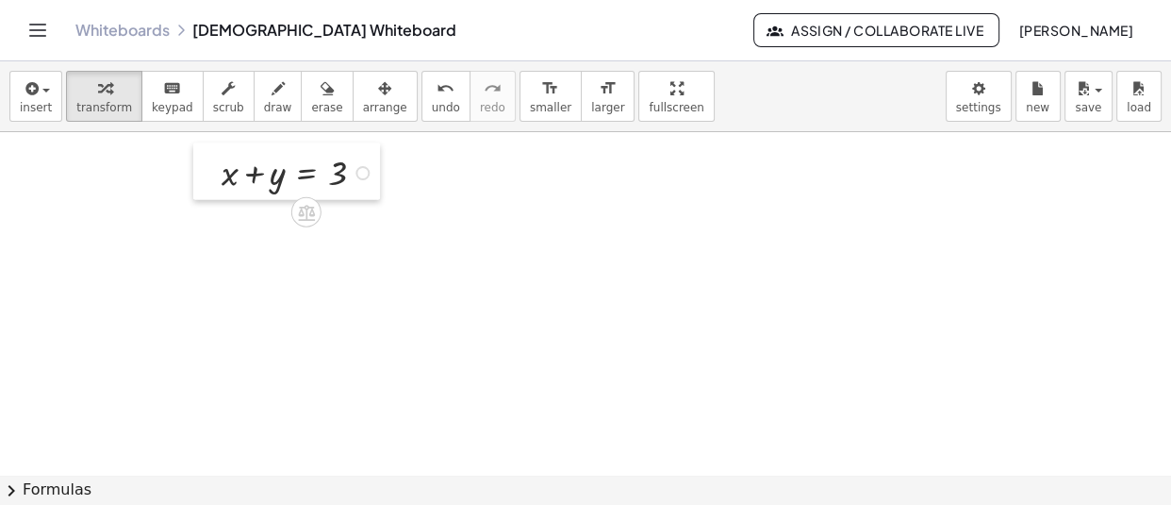
click at [214, 170] on div at bounding box center [207, 171] width 28 height 58
drag, startPoint x: 445, startPoint y: 439, endPoint x: 274, endPoint y: 306, distance: 216.4
click at [274, 306] on div at bounding box center [276, 300] width 28 height 58
drag, startPoint x: 274, startPoint y: 306, endPoint x: 191, endPoint y: 239, distance: 106.6
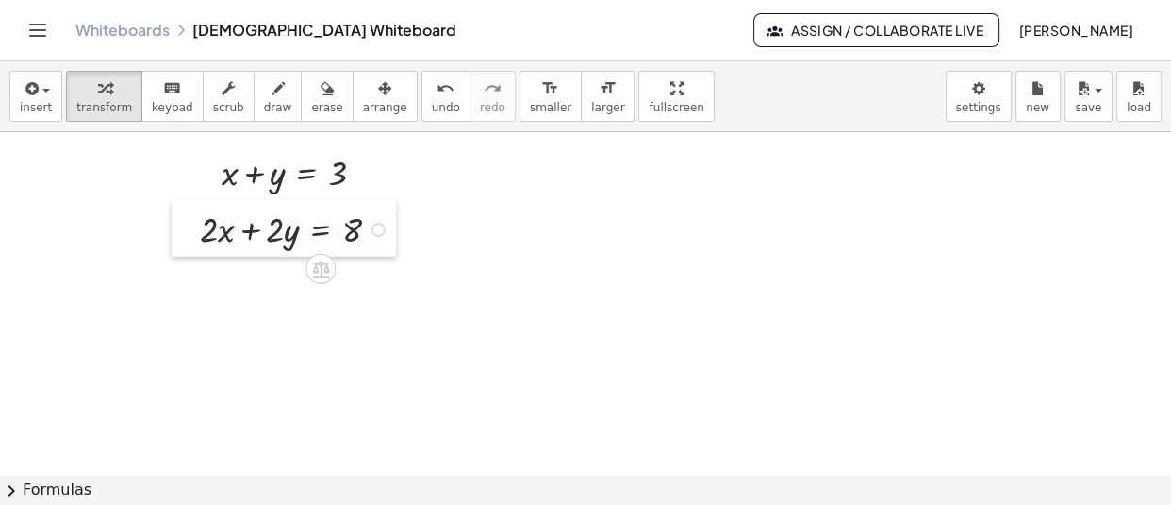
click at [191, 239] on div at bounding box center [186, 228] width 28 height 58
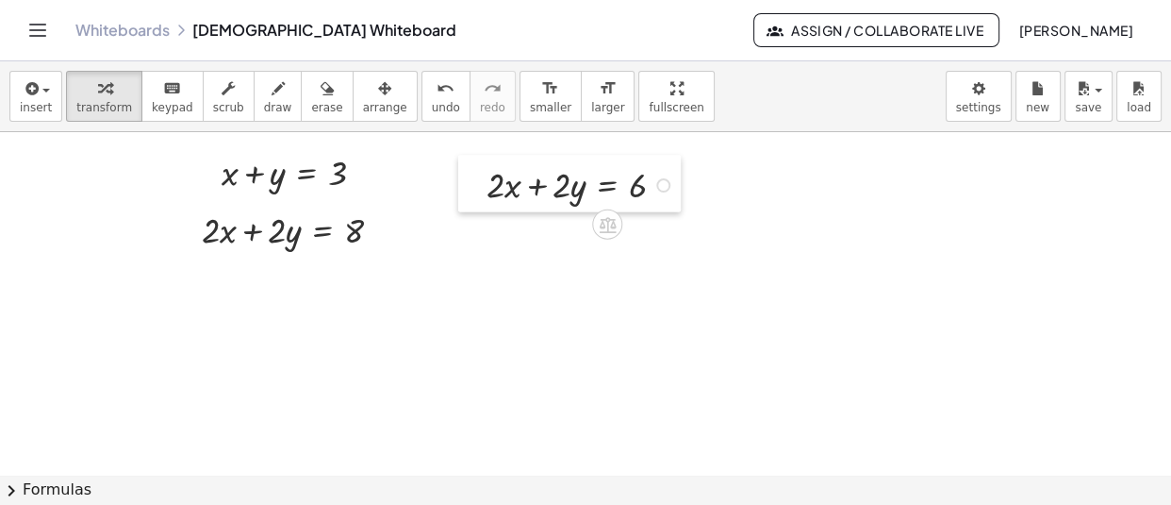
drag, startPoint x: 357, startPoint y: 436, endPoint x: 472, endPoint y: 189, distance: 272.2
click at [472, 189] on div at bounding box center [472, 184] width 28 height 58
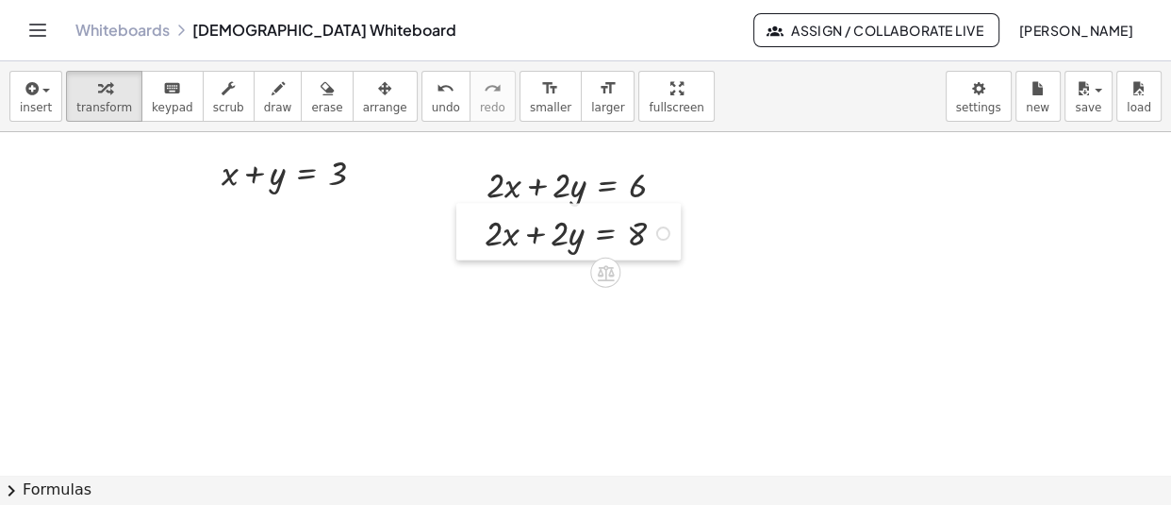
drag, startPoint x: 182, startPoint y: 238, endPoint x: 465, endPoint y: 241, distance: 283.0
click at [465, 241] on div at bounding box center [470, 232] width 28 height 58
drag, startPoint x: 501, startPoint y: 406, endPoint x: 504, endPoint y: 302, distance: 104.7
click at [504, 302] on div at bounding box center [500, 301] width 28 height 56
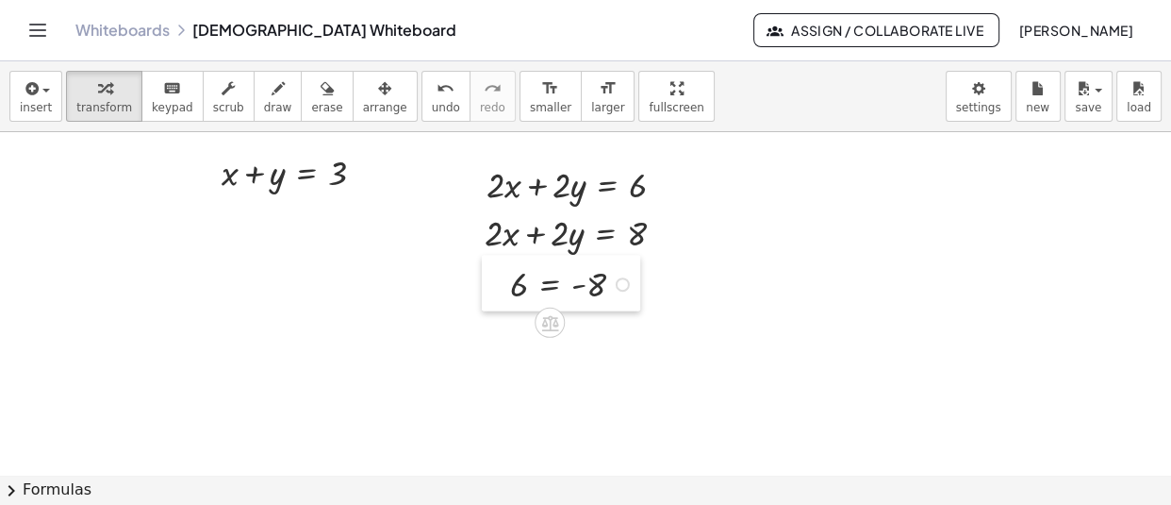
drag, startPoint x: 499, startPoint y: 290, endPoint x: 495, endPoint y: 274, distance: 17.4
click at [495, 274] on div at bounding box center [496, 283] width 28 height 56
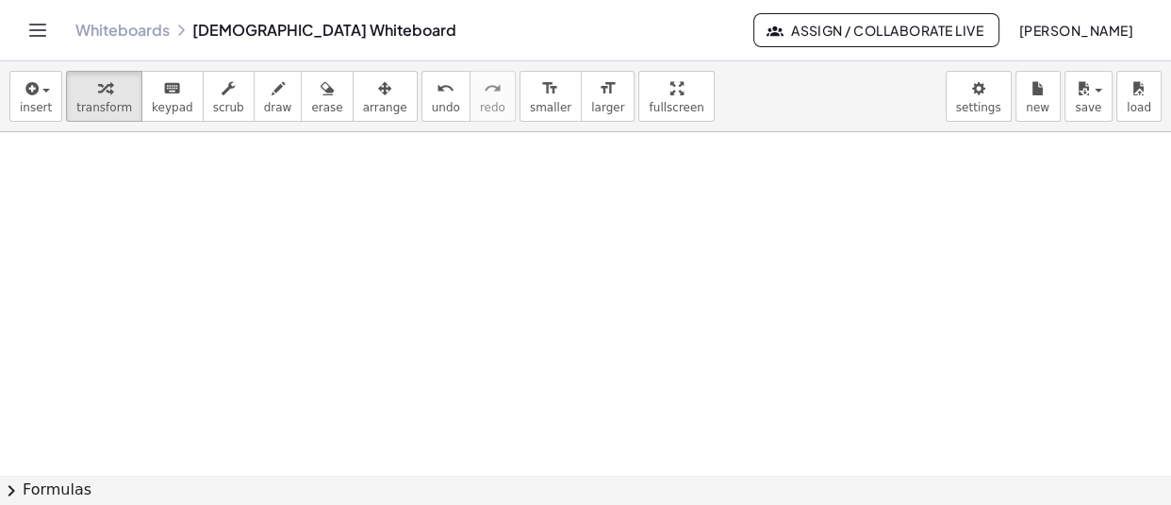
scroll to position [15665, 12]
drag, startPoint x: 269, startPoint y: 315, endPoint x: 216, endPoint y: 188, distance: 137.8
click at [216, 188] on div at bounding box center [213, 181] width 28 height 58
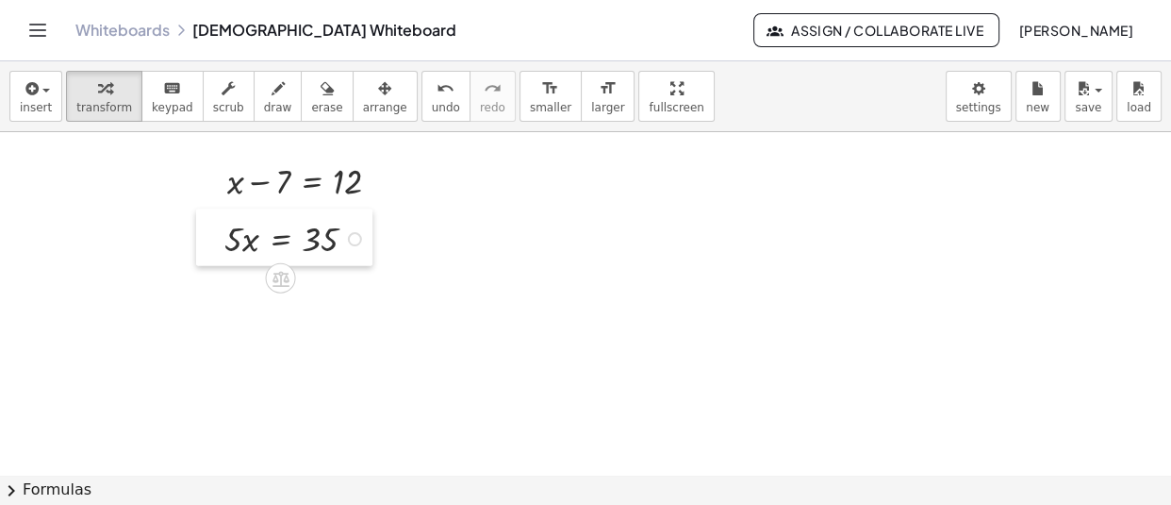
drag, startPoint x: 433, startPoint y: 409, endPoint x: 212, endPoint y: 241, distance: 277.9
click at [212, 241] on div at bounding box center [210, 237] width 28 height 58
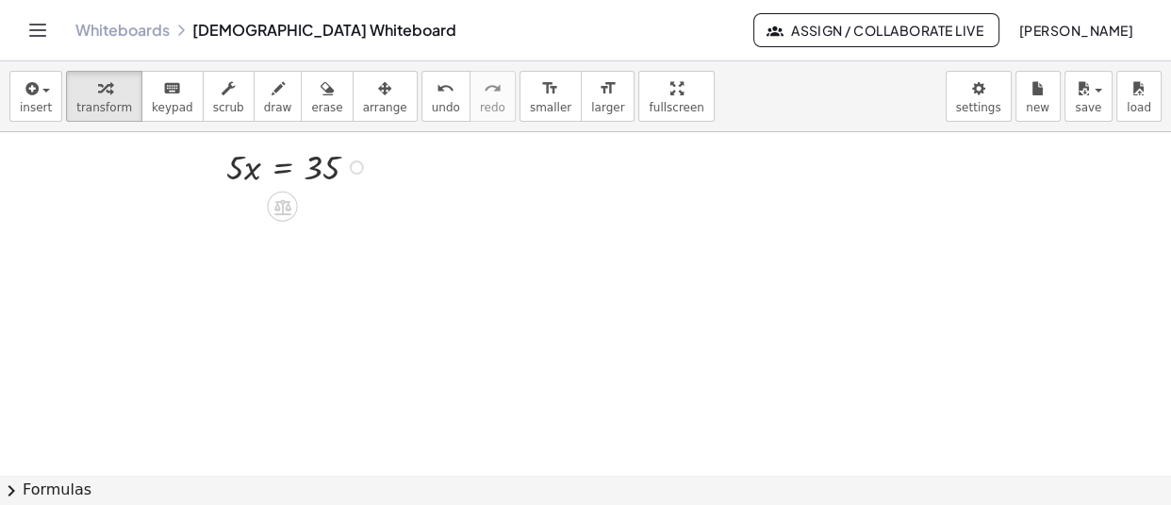
scroll to position [15736, 12]
drag, startPoint x: 490, startPoint y: 351, endPoint x: 198, endPoint y: 241, distance: 312.5
click at [198, 241] on div at bounding box center [201, 233] width 28 height 58
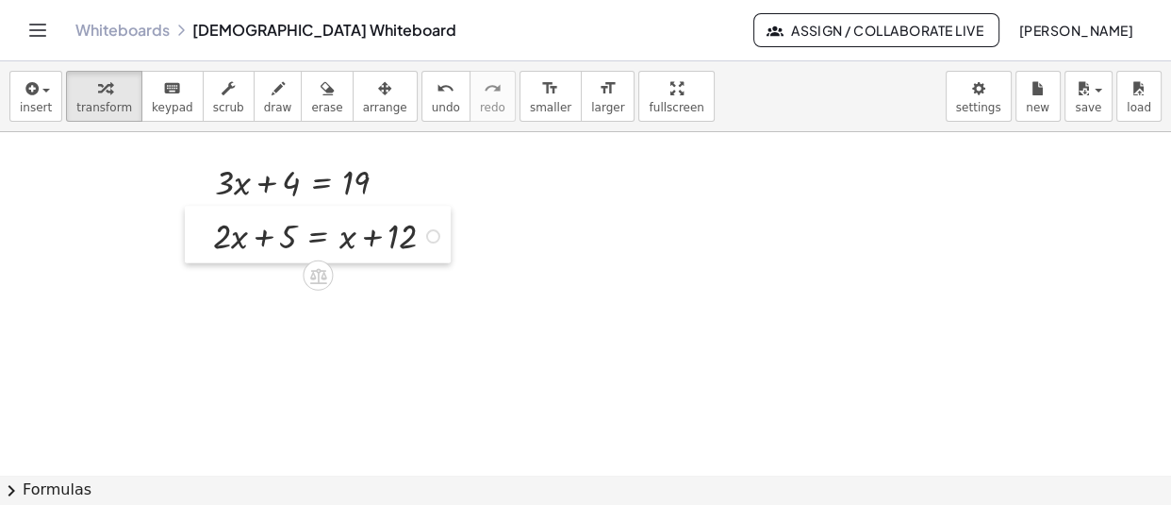
drag, startPoint x: 350, startPoint y: 373, endPoint x: 190, endPoint y: 240, distance: 208.9
click at [190, 240] on div at bounding box center [199, 235] width 28 height 58
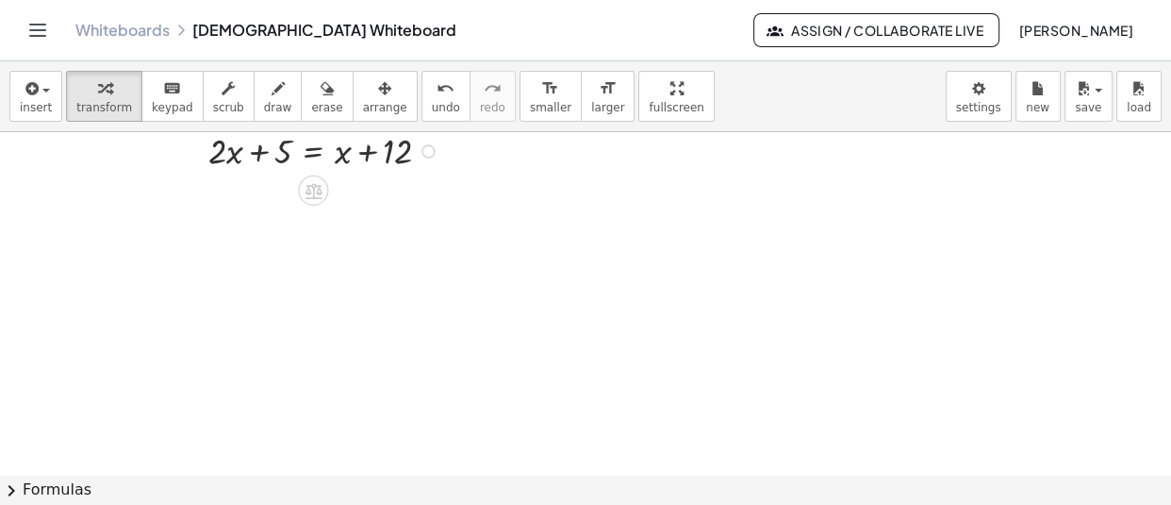
scroll to position [15862, 12]
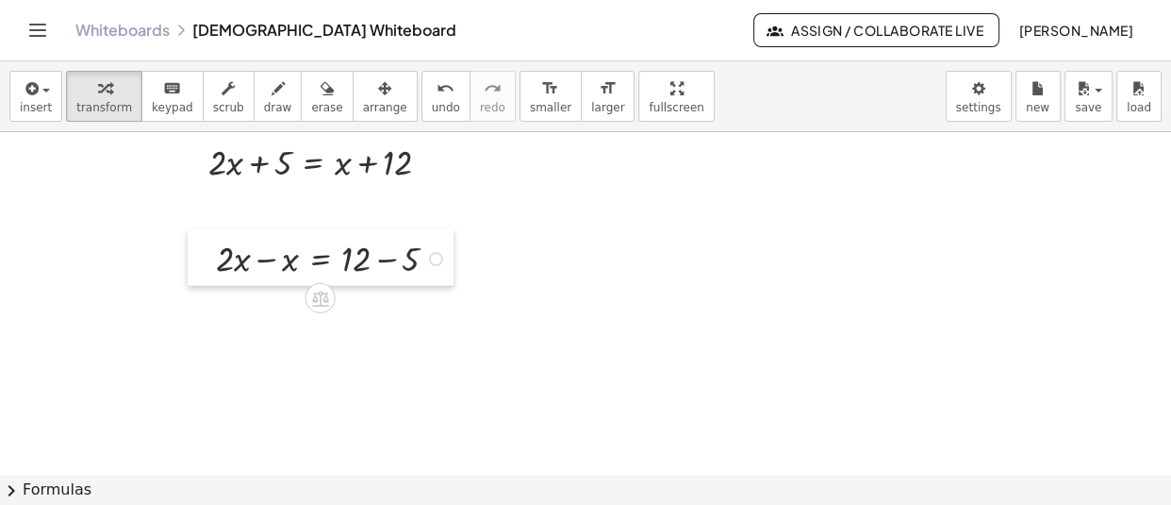
drag, startPoint x: 381, startPoint y: 371, endPoint x: 207, endPoint y: 239, distance: 218.8
click at [207, 239] on div at bounding box center [202, 257] width 28 height 58
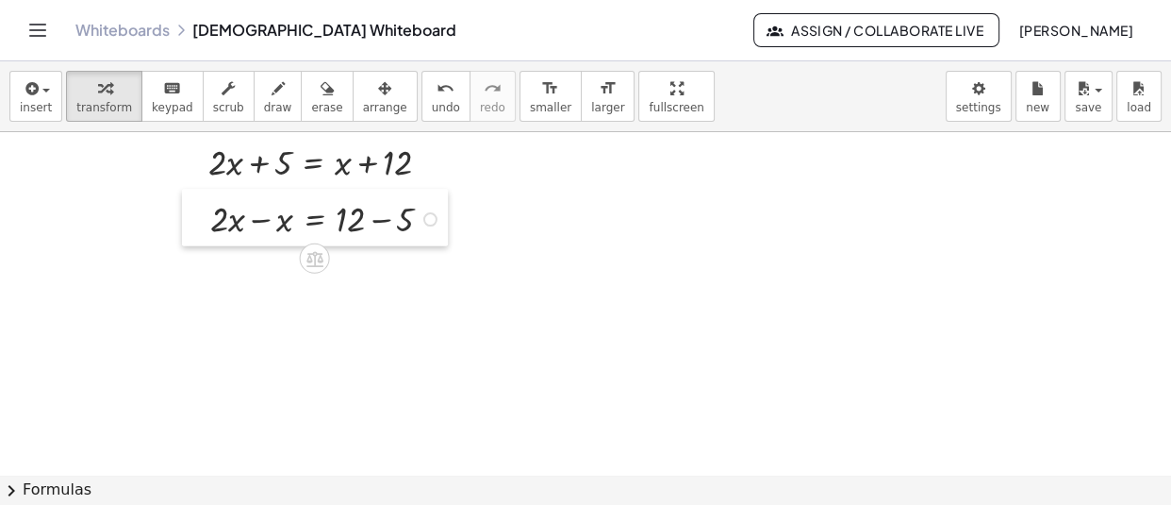
drag, startPoint x: 207, startPoint y: 239, endPoint x: 198, endPoint y: 214, distance: 25.9
click at [198, 214] on div at bounding box center [196, 218] width 28 height 58
drag, startPoint x: 202, startPoint y: 221, endPoint x: 335, endPoint y: 358, distance: 191.4
click at [192, 207] on div at bounding box center [190, 209] width 28 height 58
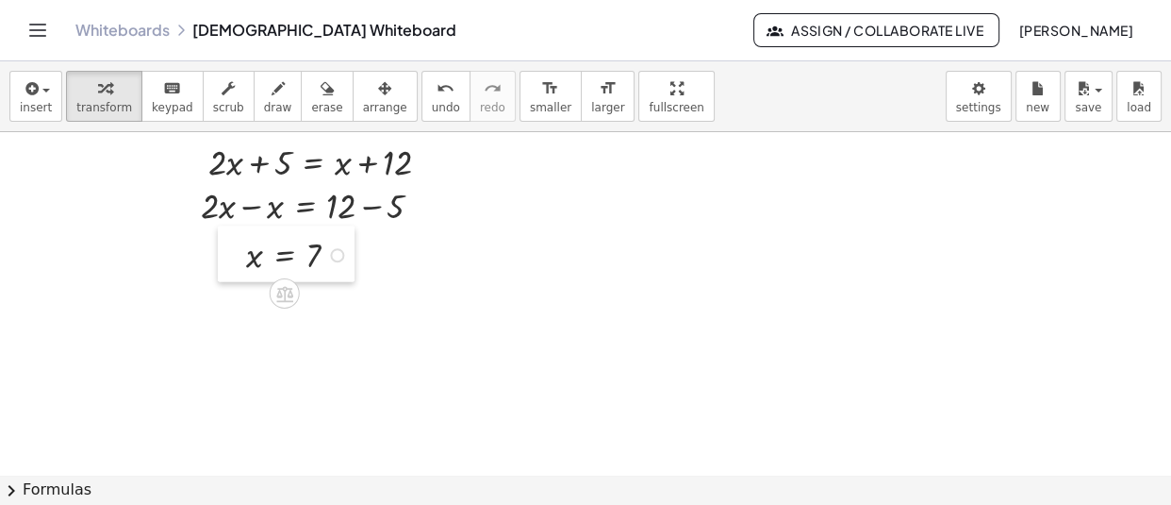
drag, startPoint x: 350, startPoint y: 391, endPoint x: 232, endPoint y: 255, distance: 180.6
click at [232, 255] on div at bounding box center [232, 253] width 28 height 56
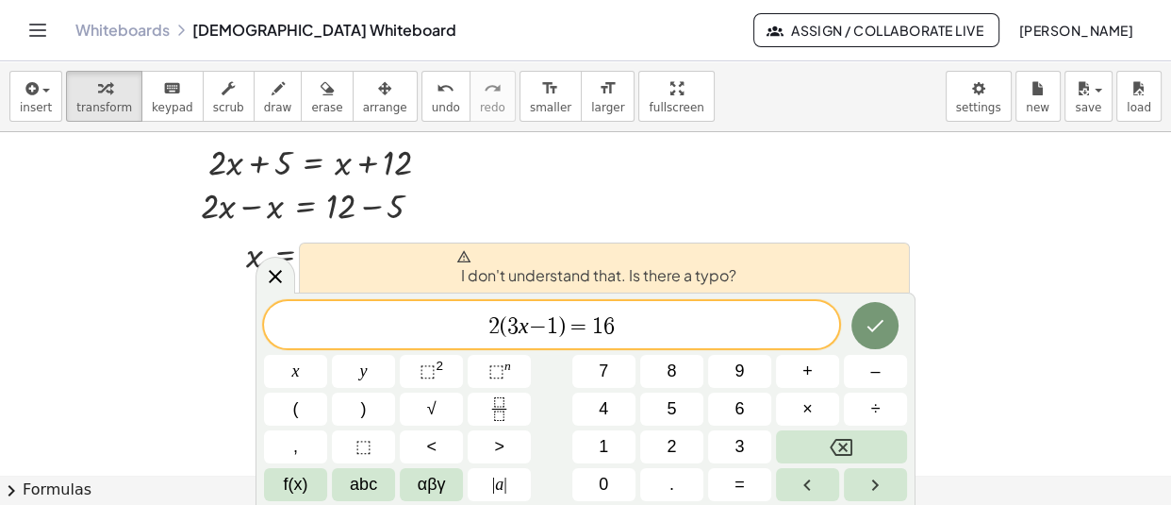
click at [546, 330] on span "2 ( 3 x − 1 ) = 1 6 ​" at bounding box center [551, 326] width 575 height 26
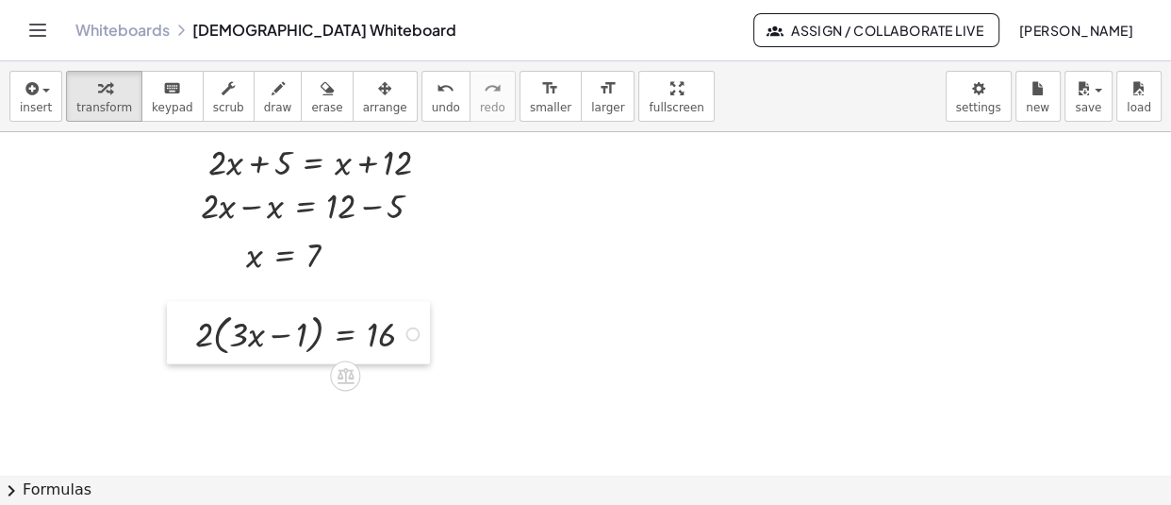
drag, startPoint x: 372, startPoint y: 353, endPoint x: 183, endPoint y: 339, distance: 189.2
click at [183, 339] on div at bounding box center [181, 332] width 28 height 62
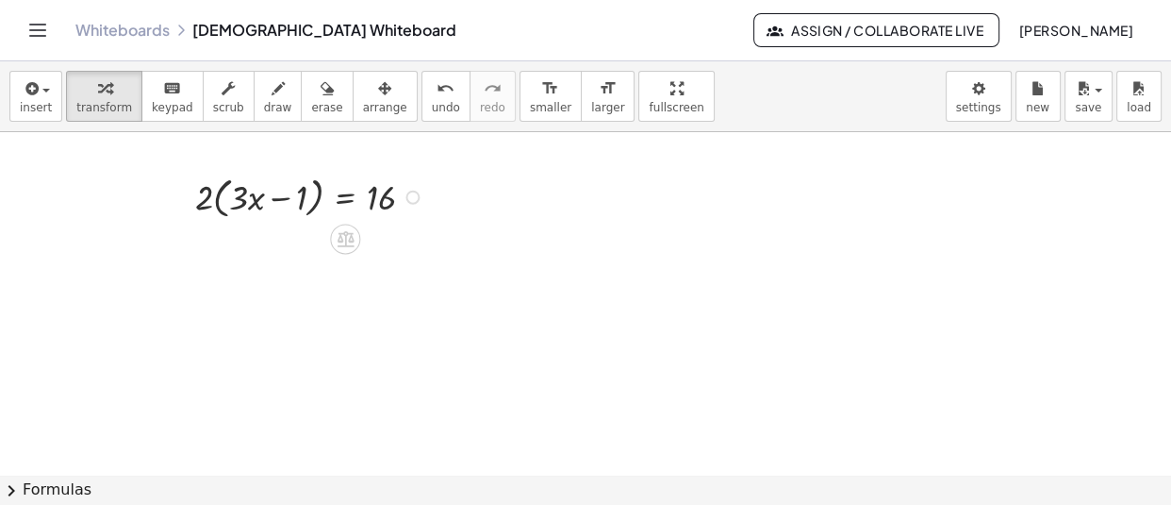
scroll to position [15999, 12]
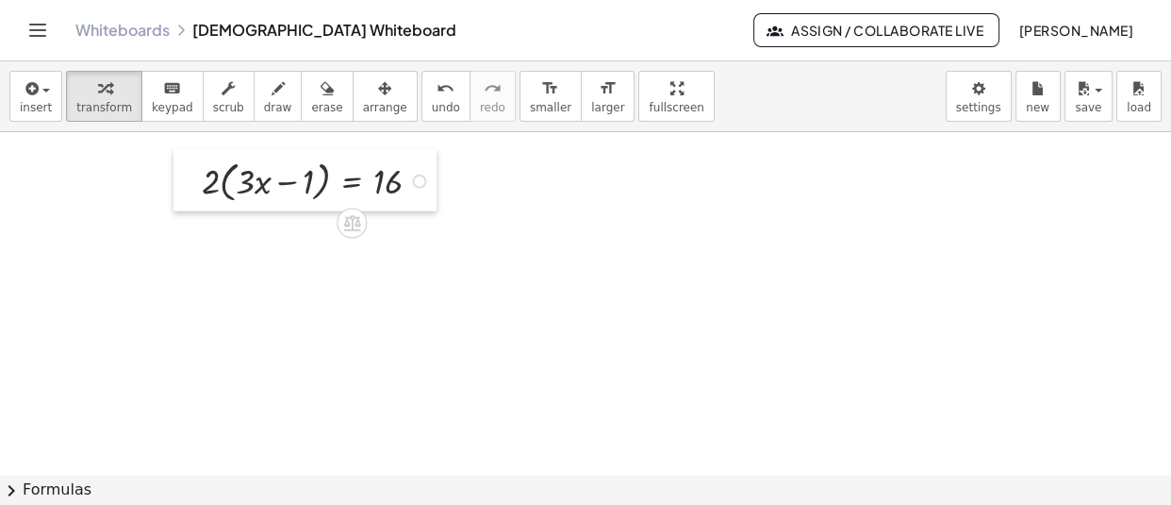
drag, startPoint x: 189, startPoint y: 204, endPoint x: 198, endPoint y: 183, distance: 22.8
click at [198, 183] on div at bounding box center [188, 179] width 28 height 62
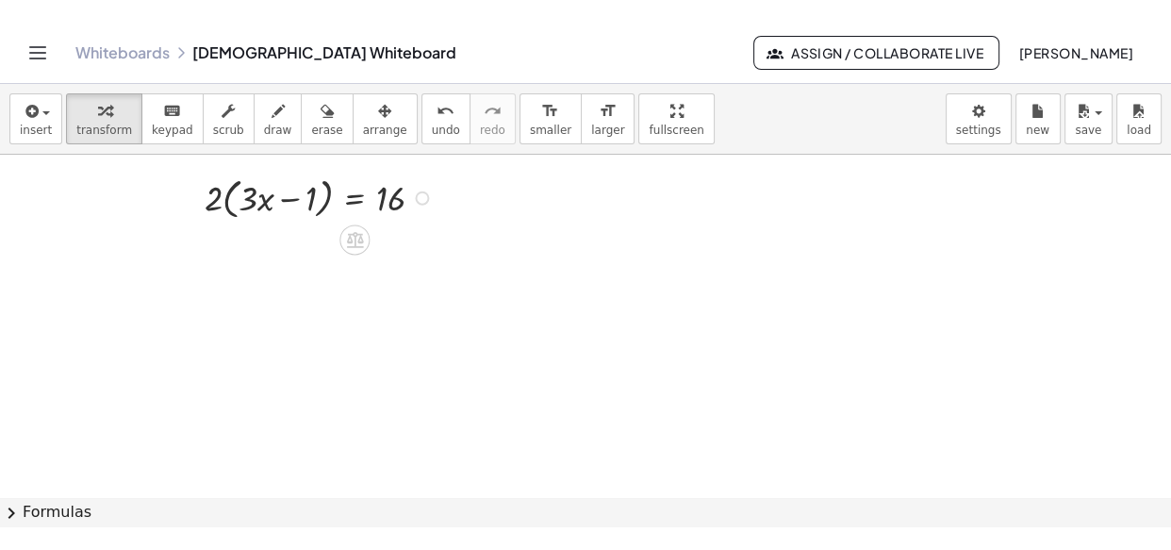
scroll to position [16009, 12]
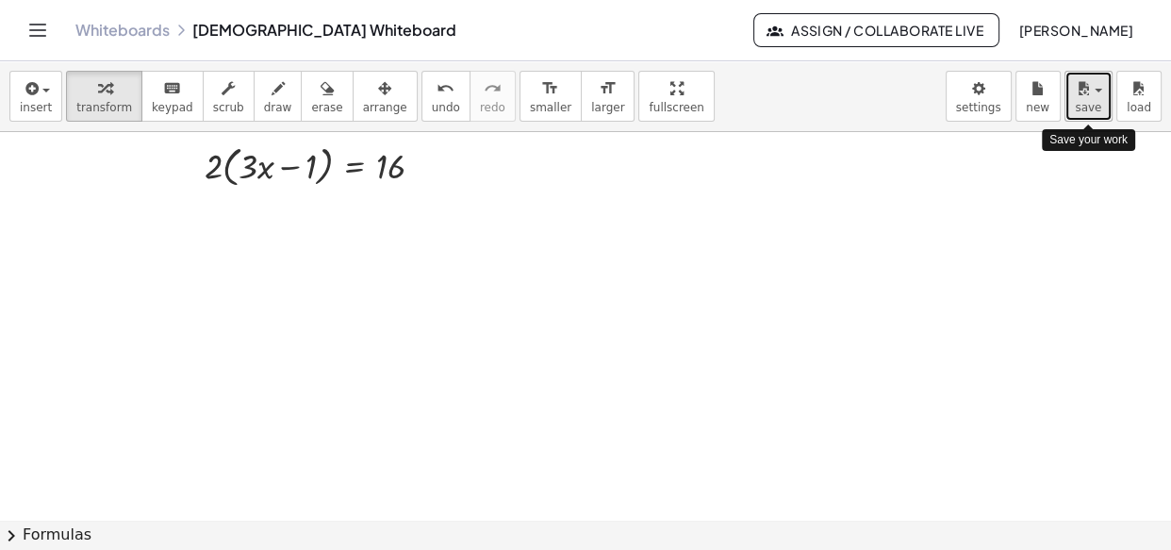
click at [1110, 107] on button "save" at bounding box center [1089, 96] width 48 height 51
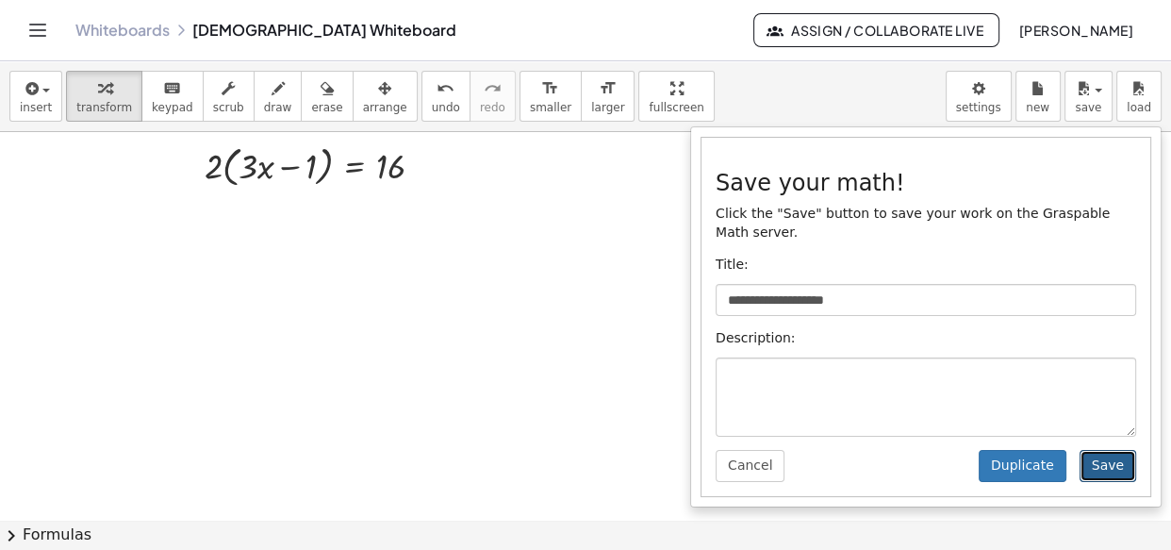
click at [1100, 450] on button "Save" at bounding box center [1108, 466] width 57 height 32
